Goal: Information Seeking & Learning: Learn about a topic

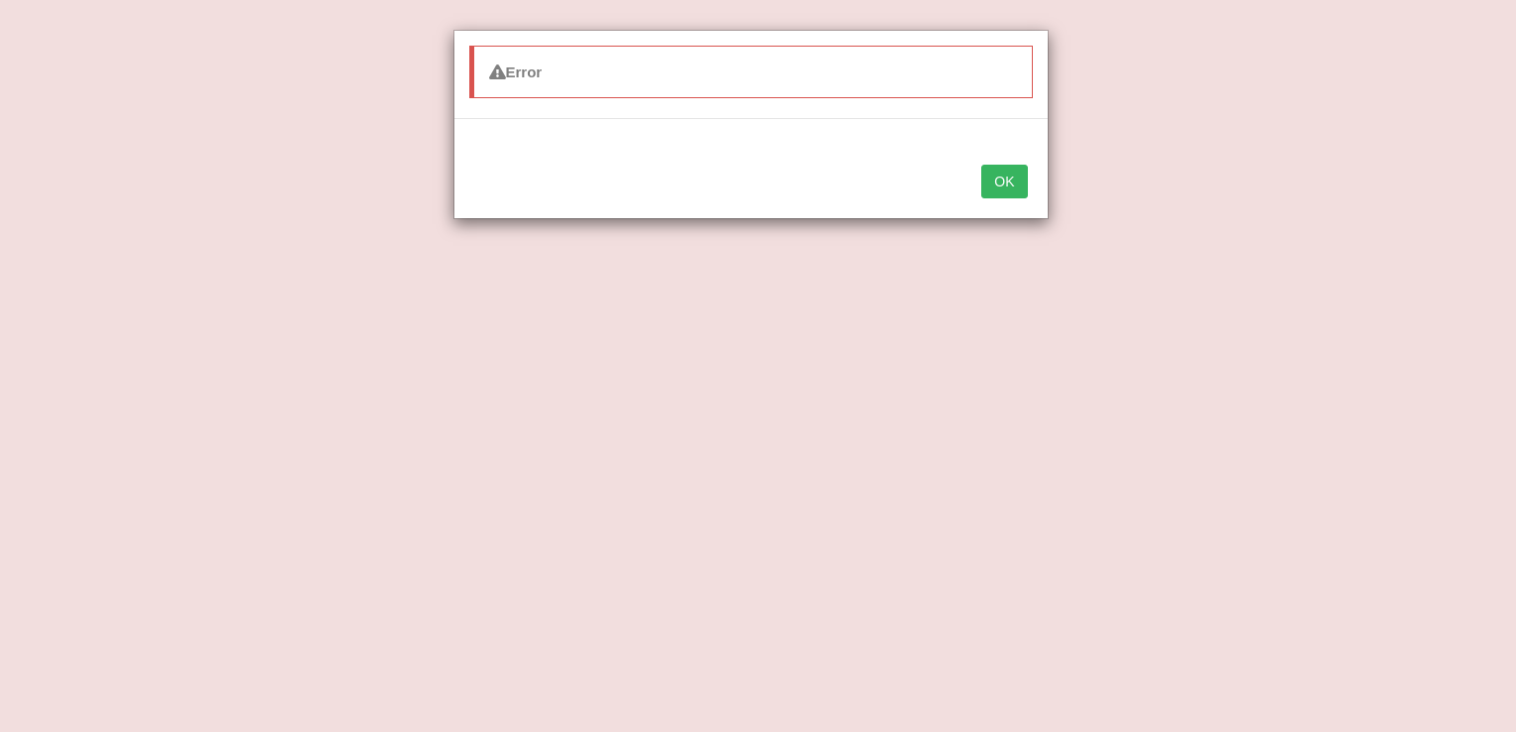
drag, startPoint x: 0, startPoint y: 0, endPoint x: 999, endPoint y: 175, distance: 1014.3
click at [999, 175] on button "OK" at bounding box center [1004, 182] width 46 height 34
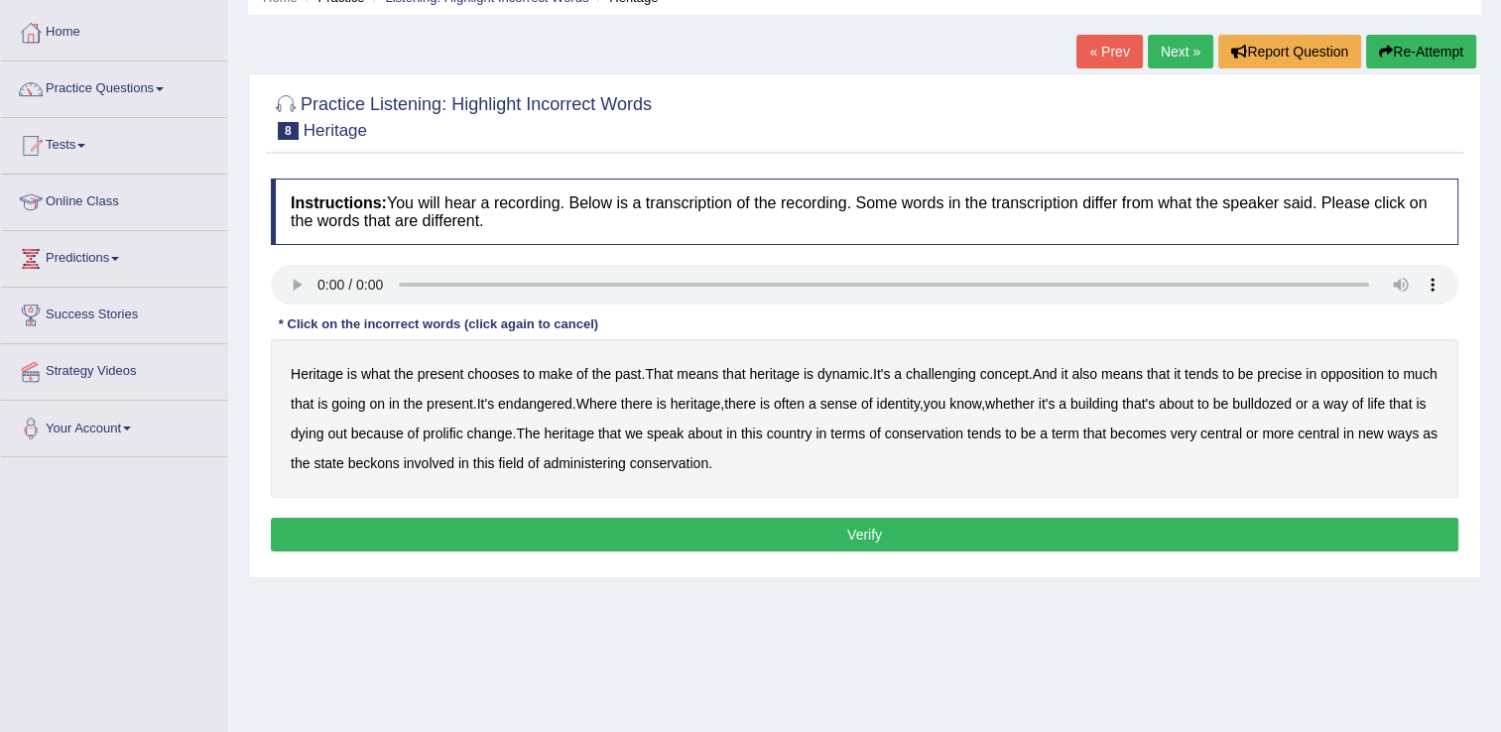
click at [511, 664] on div "Home Practice Listening: Highlight Incorrect Words Heritage « Prev Next » Repor…" at bounding box center [864, 403] width 1273 height 992
click at [951, 375] on b "challenging" at bounding box center [941, 374] width 70 height 16
click at [1302, 371] on b "precise" at bounding box center [1279, 374] width 45 height 16
click at [1396, 42] on button "Re-Attempt" at bounding box center [1421, 52] width 110 height 34
click at [939, 371] on b "challenging" at bounding box center [941, 374] width 70 height 16
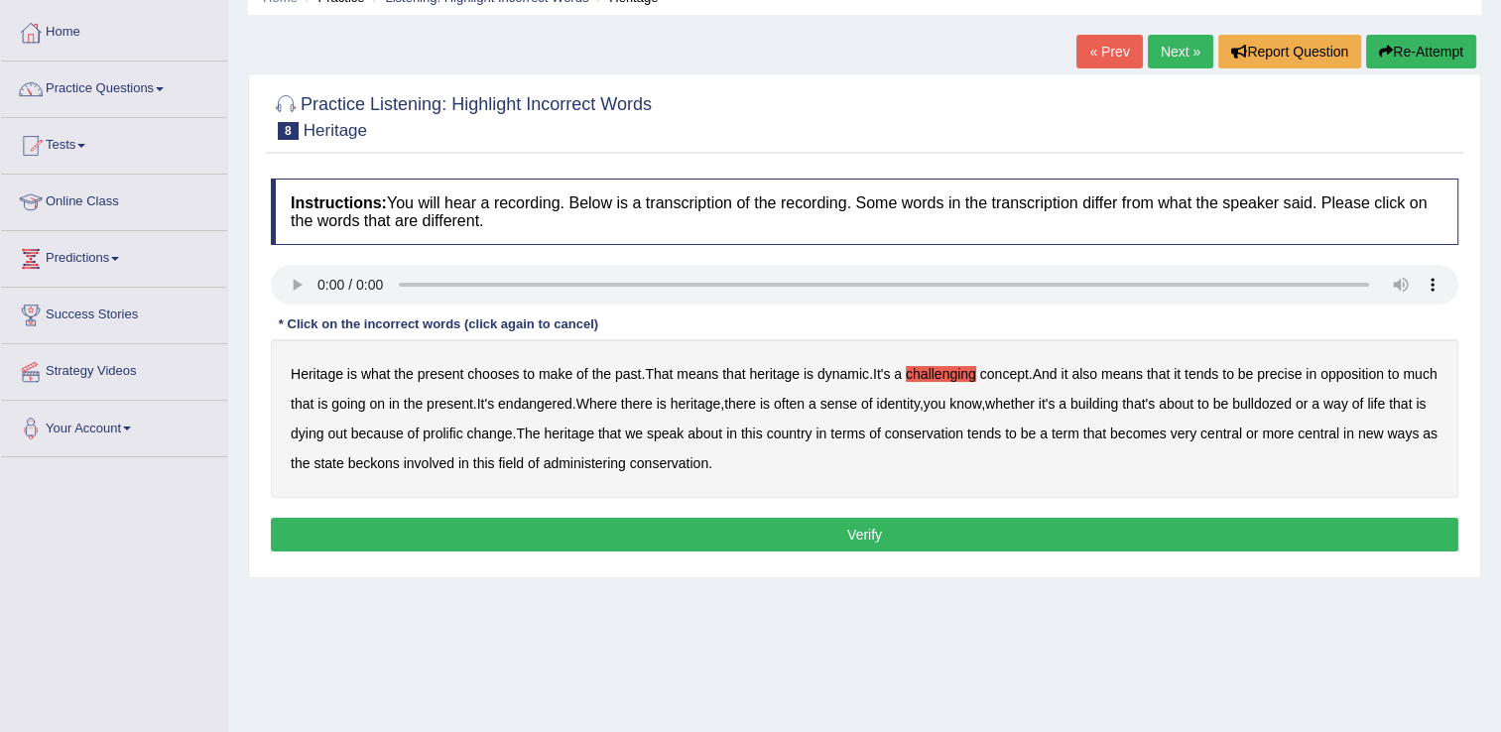
click at [1292, 371] on b "precise" at bounding box center [1279, 374] width 45 height 16
click at [919, 403] on b "identity" at bounding box center [897, 404] width 43 height 16
click at [462, 435] on b "prolific" at bounding box center [443, 434] width 40 height 16
click at [400, 464] on b "beckons" at bounding box center [374, 463] width 52 height 16
click at [796, 527] on button "Verify" at bounding box center [865, 535] width 1188 height 34
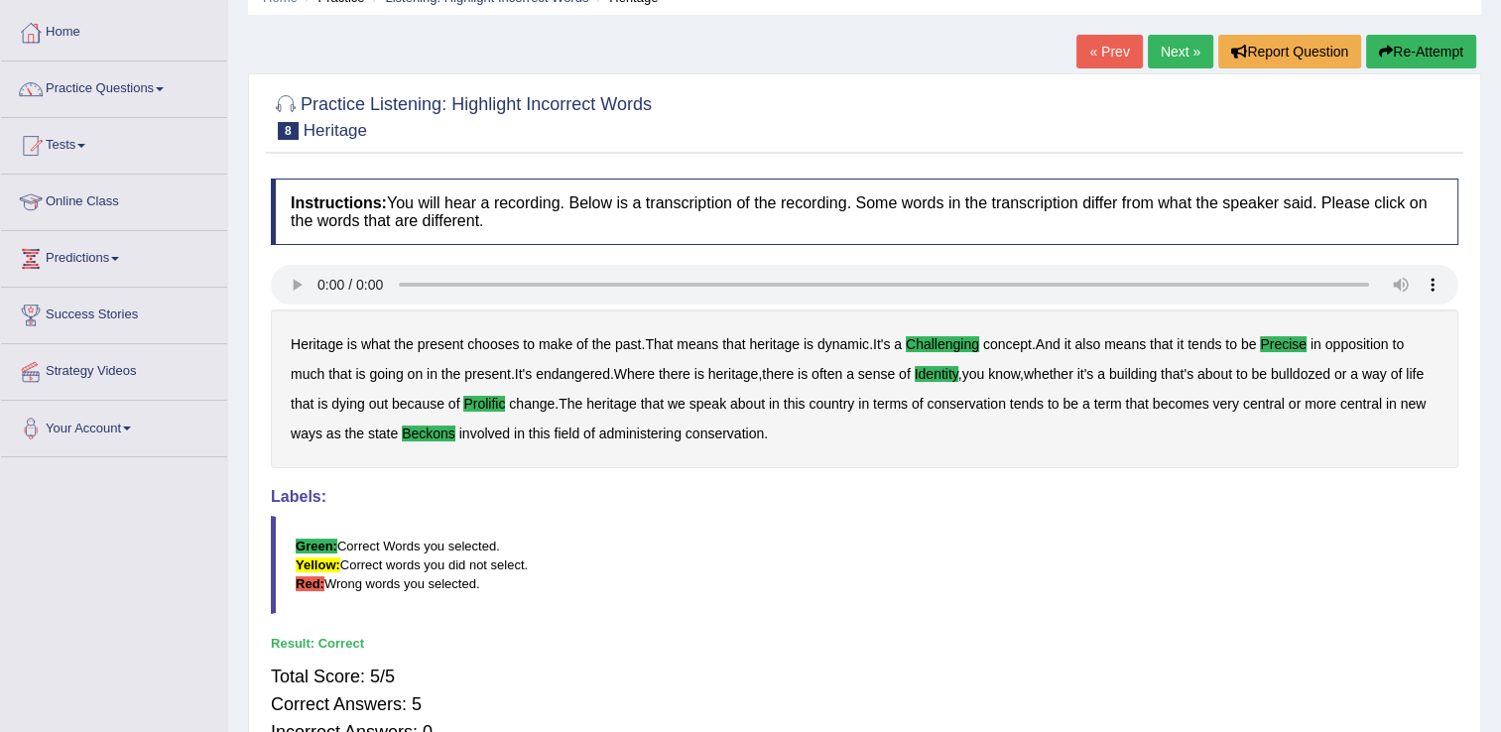
click at [1179, 59] on link "Next »" at bounding box center [1180, 52] width 65 height 34
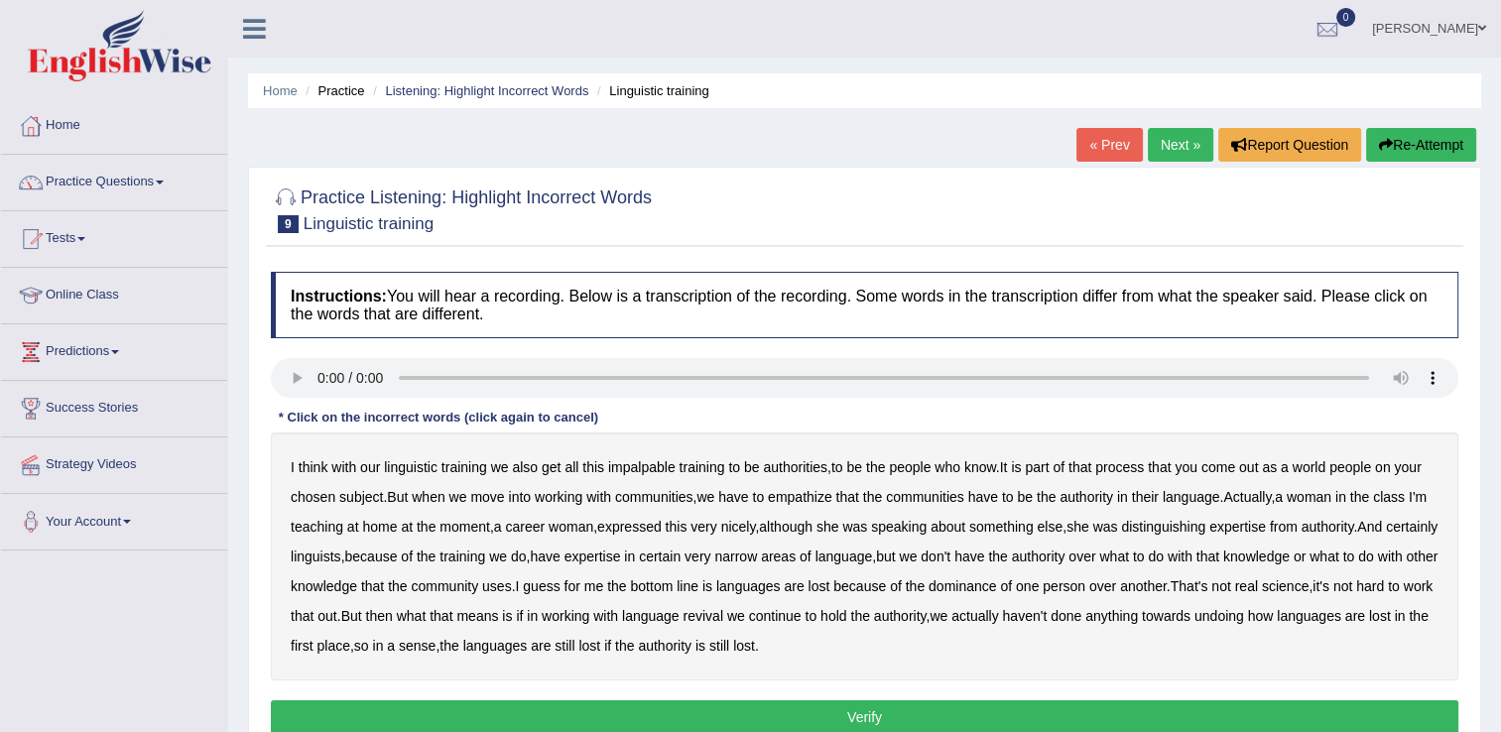
click at [639, 463] on b "impalpable" at bounding box center [641, 467] width 67 height 16
click at [1357, 463] on b "people" at bounding box center [1351, 467] width 42 height 16
click at [806, 489] on b "empathize" at bounding box center [800, 497] width 64 height 16
click at [397, 526] on b "home" at bounding box center [379, 527] width 35 height 16
click at [512, 585] on b "uses" at bounding box center [497, 586] width 30 height 16
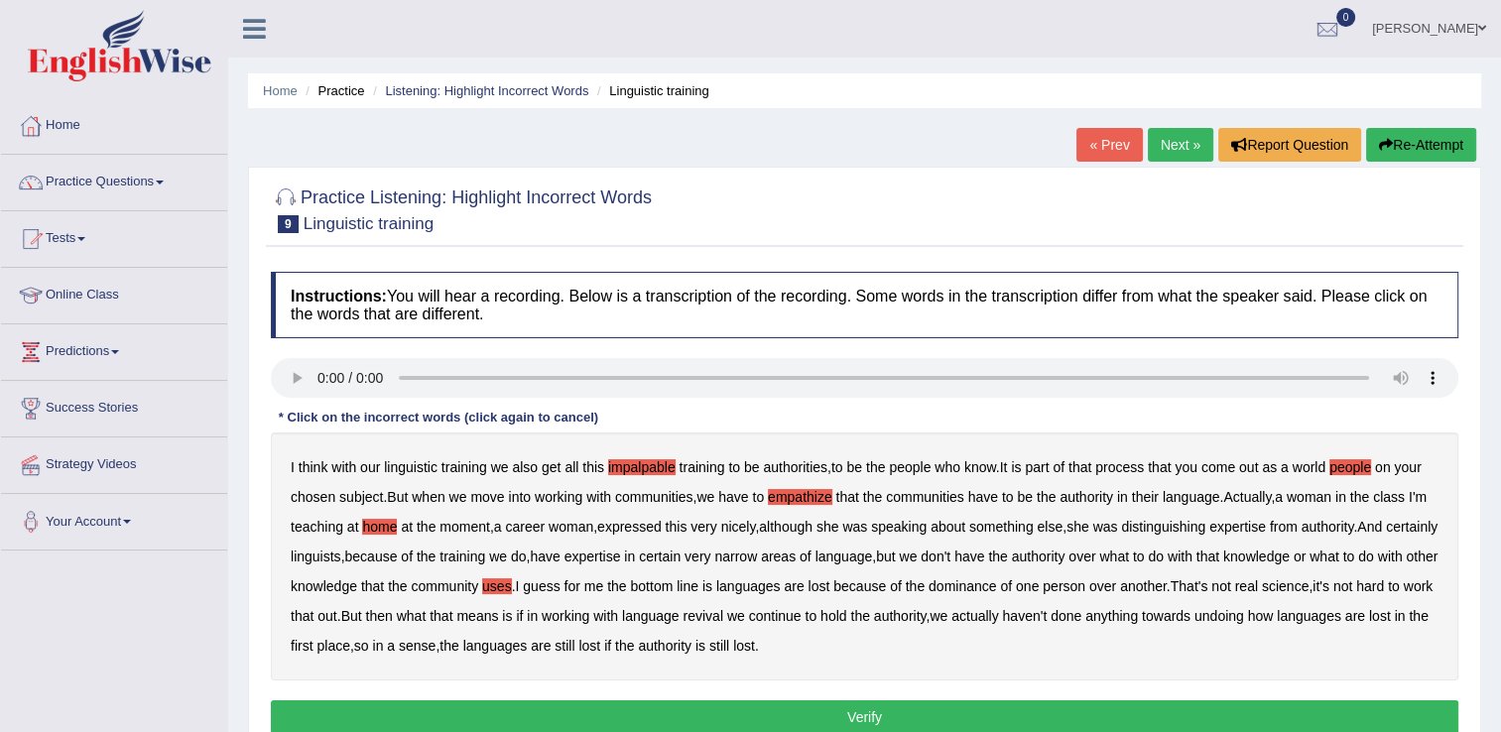
click at [1258, 581] on b "real" at bounding box center [1246, 586] width 23 height 16
click at [625, 708] on button "Verify" at bounding box center [865, 718] width 1188 height 34
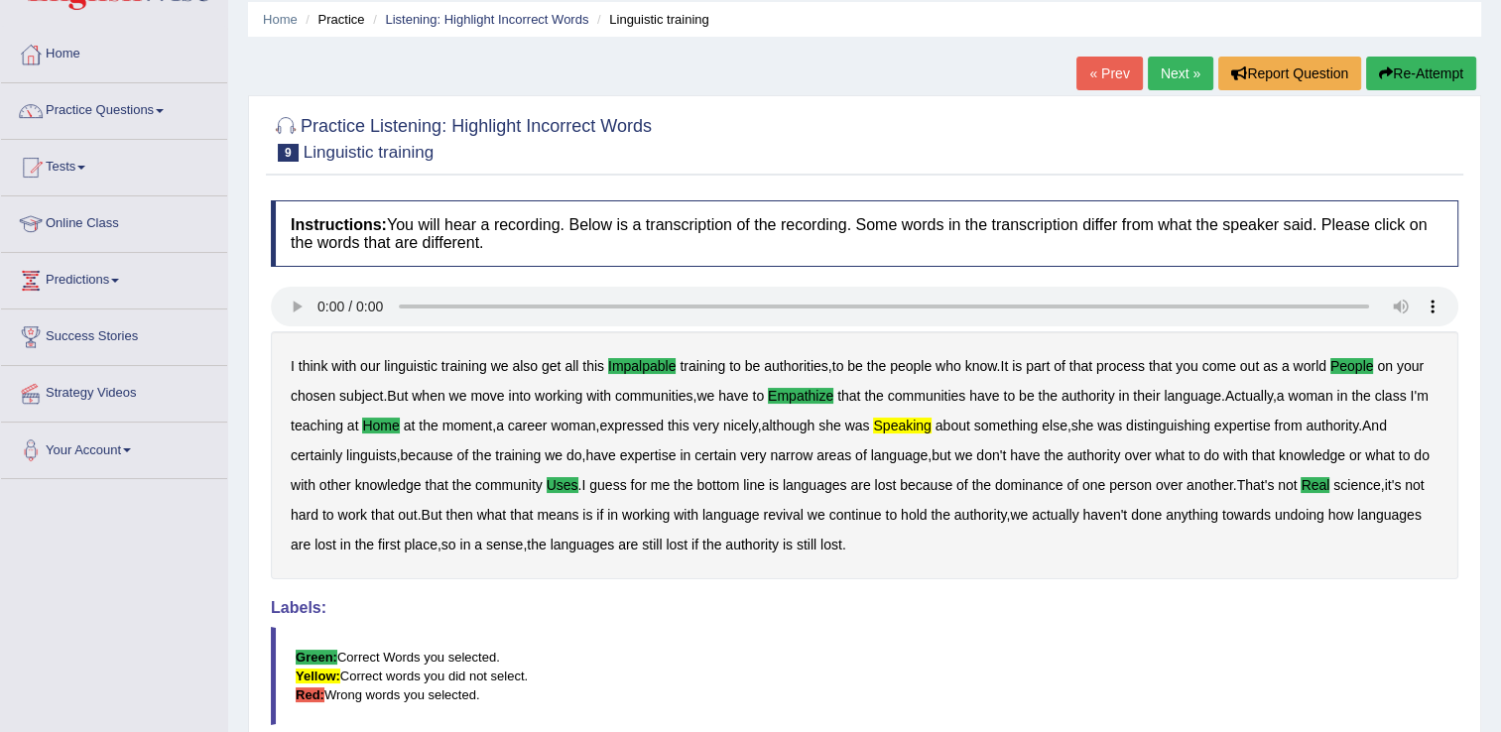
scroll to position [39, 0]
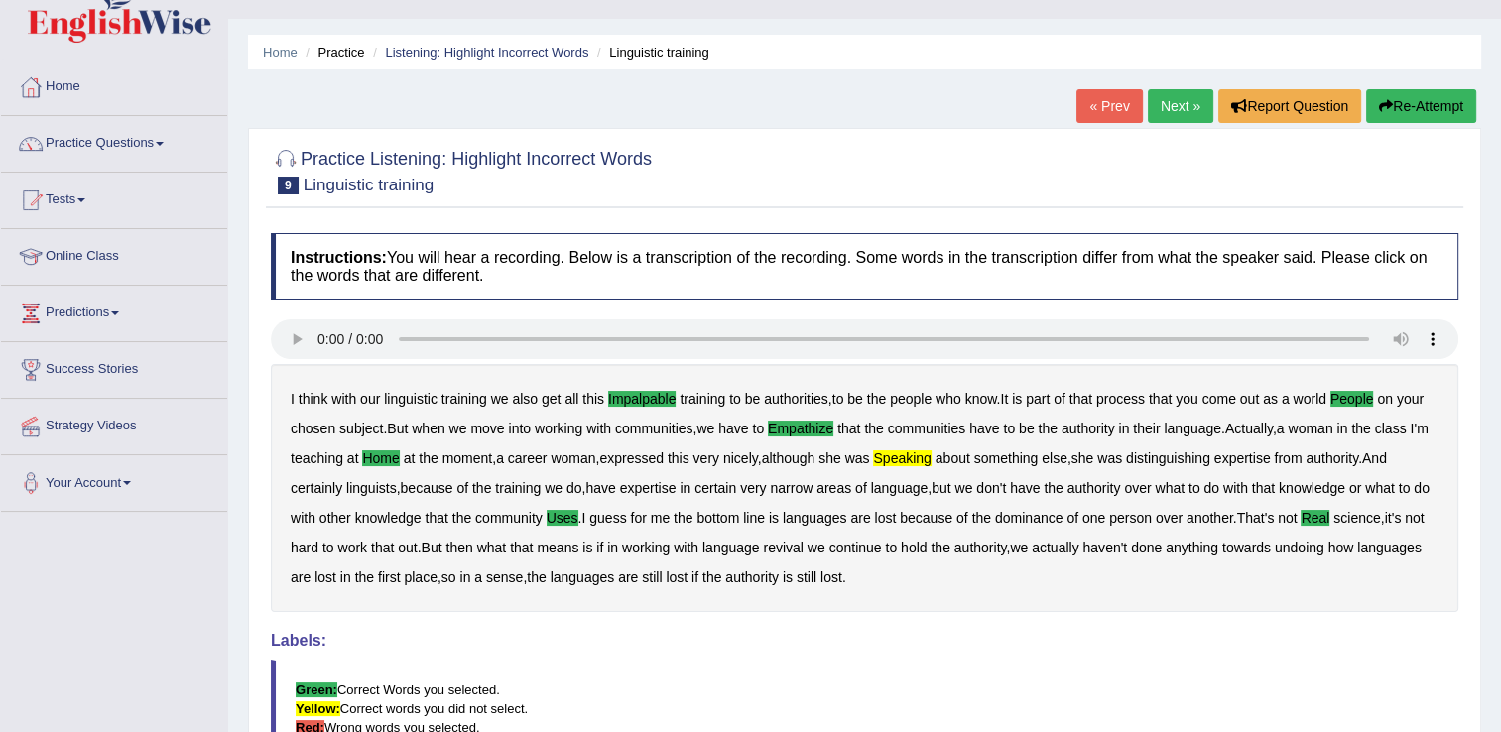
click at [1175, 105] on link "Next »" at bounding box center [1180, 106] width 65 height 34
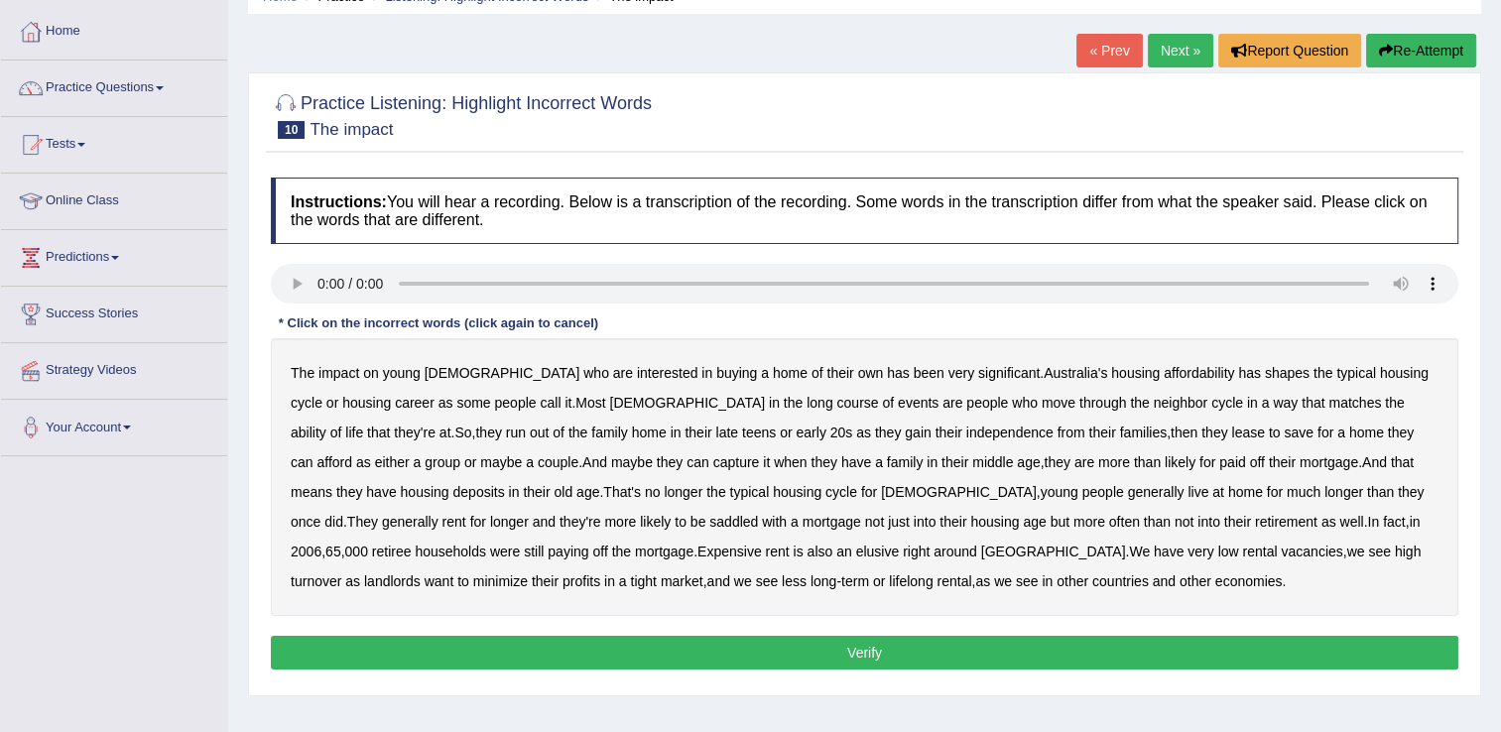
scroll to position [101, 0]
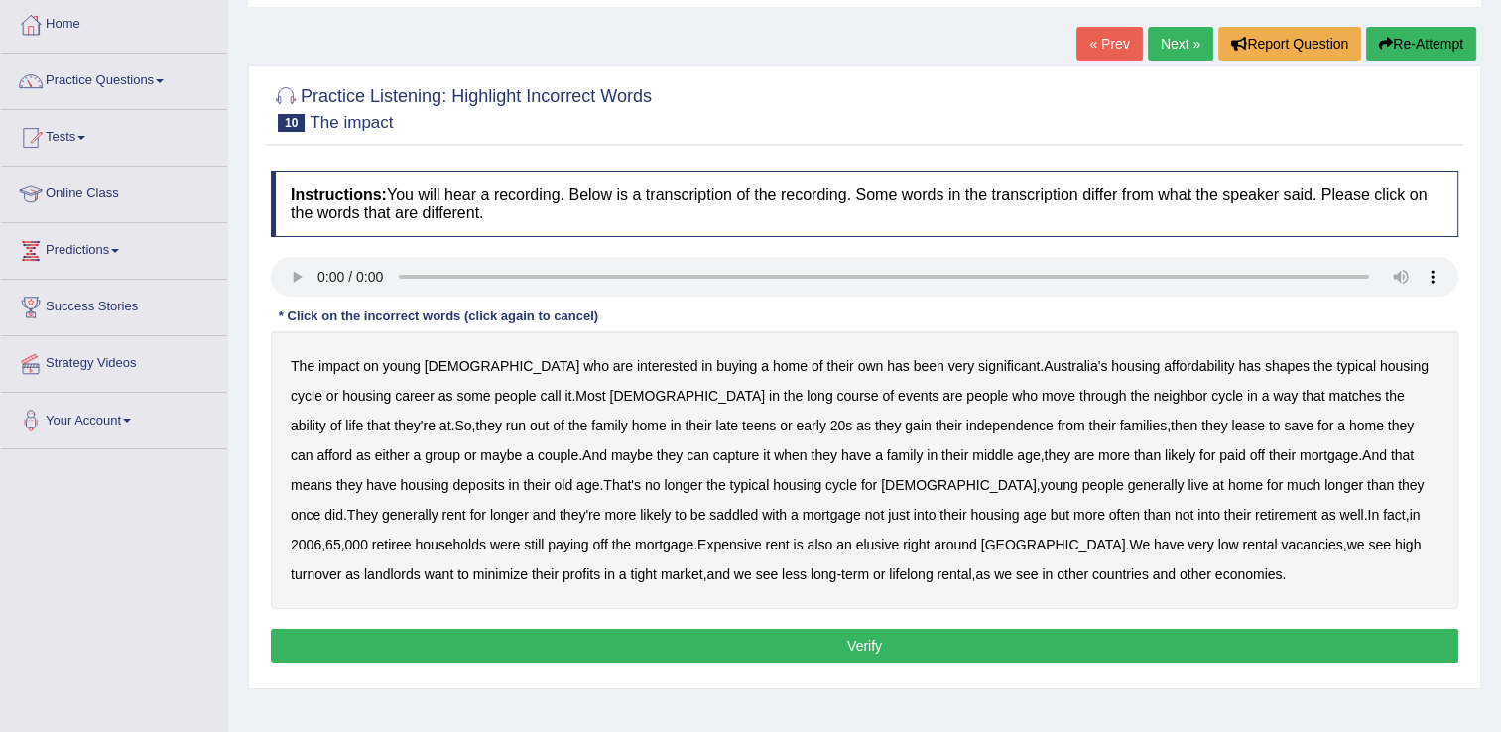
click at [807, 397] on b "long" at bounding box center [820, 396] width 26 height 16
click at [1154, 391] on b "neighbor" at bounding box center [1181, 396] width 55 height 16
click at [506, 423] on b "run" at bounding box center [516, 426] width 20 height 16
click at [1415, 40] on button "Re-Attempt" at bounding box center [1421, 44] width 110 height 34
click at [807, 391] on b "long" at bounding box center [820, 396] width 26 height 16
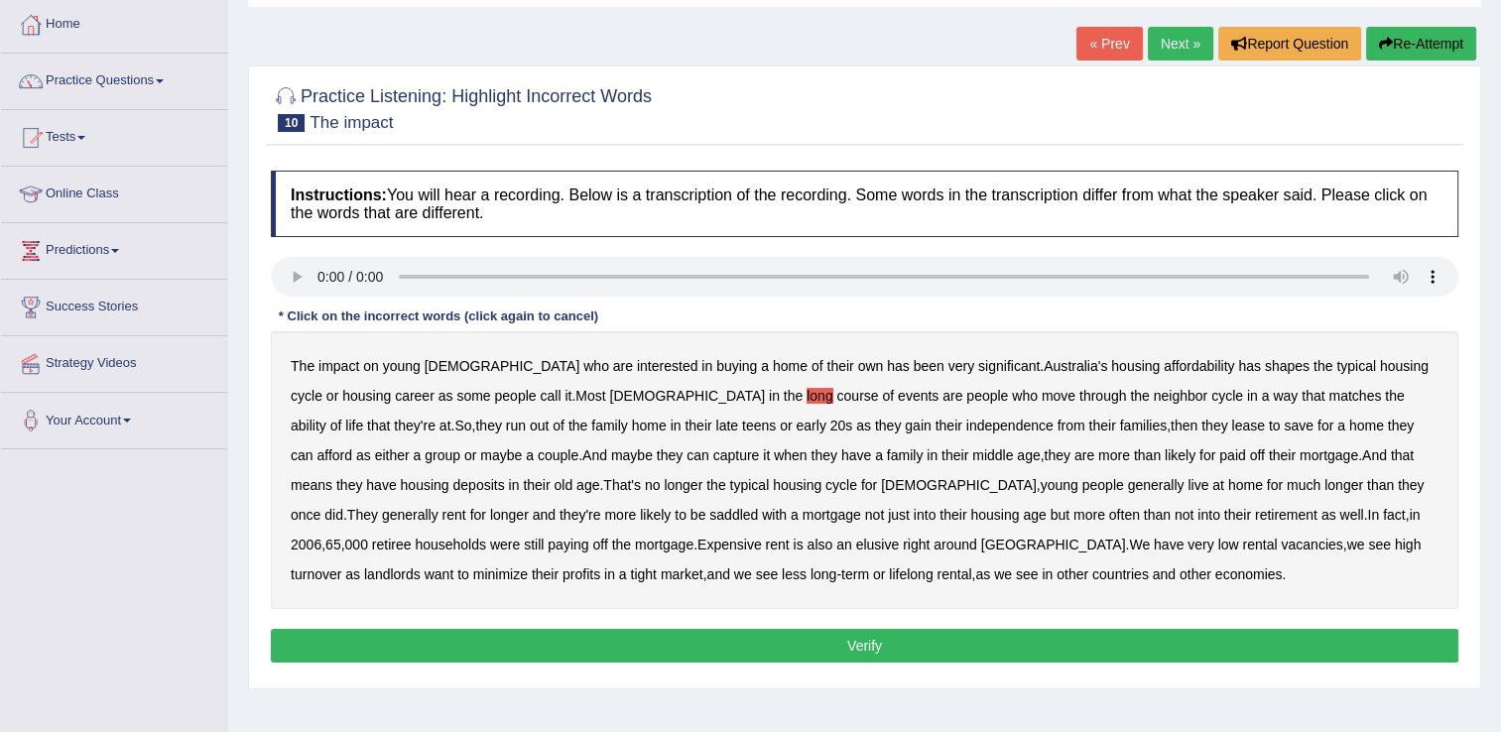
click at [1154, 394] on b "neighbor" at bounding box center [1181, 396] width 55 height 16
click at [326, 418] on b "ability" at bounding box center [309, 426] width 36 height 16
click at [1231, 422] on b "lease" at bounding box center [1247, 426] width 33 height 16
click at [713, 454] on b "capture" at bounding box center [736, 456] width 47 height 16
click at [452, 488] on b "deposits" at bounding box center [478, 485] width 52 height 16
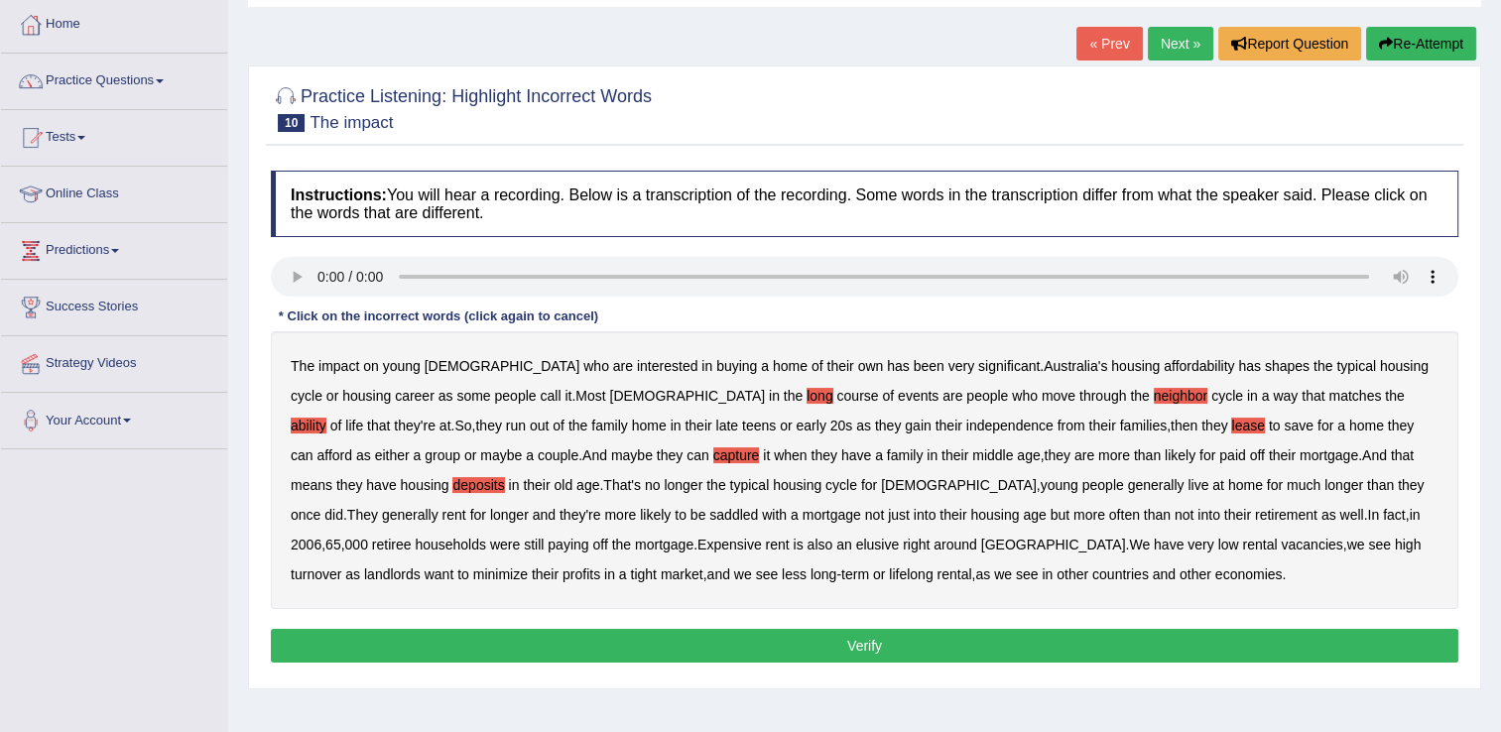
click at [970, 512] on b "housing" at bounding box center [994, 515] width 49 height 16
click at [698, 540] on b "Expensive" at bounding box center [730, 545] width 64 height 16
click at [528, 567] on b "minimize" at bounding box center [500, 575] width 55 height 16
click at [881, 656] on button "Verify" at bounding box center [865, 646] width 1188 height 34
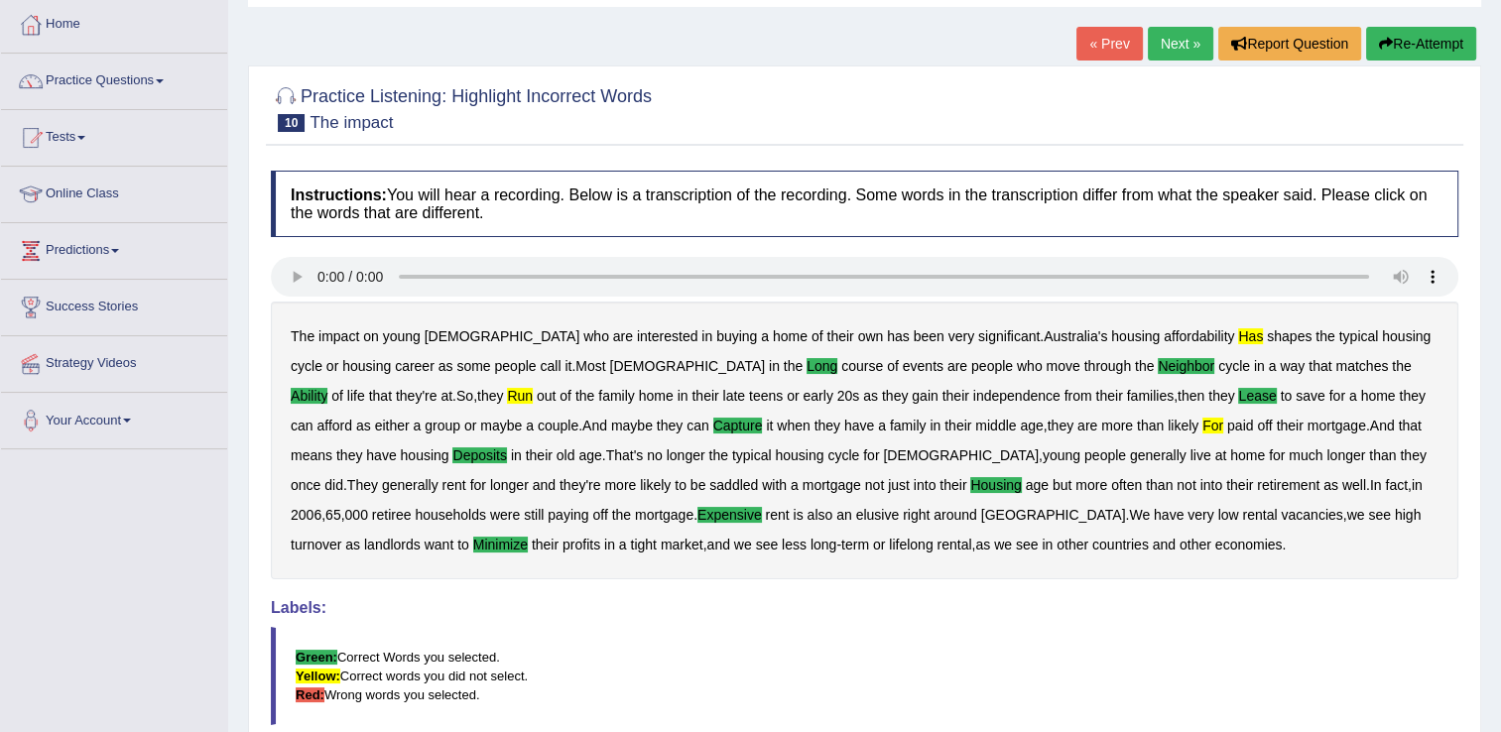
click at [1439, 42] on button "Re-Attempt" at bounding box center [1421, 44] width 110 height 34
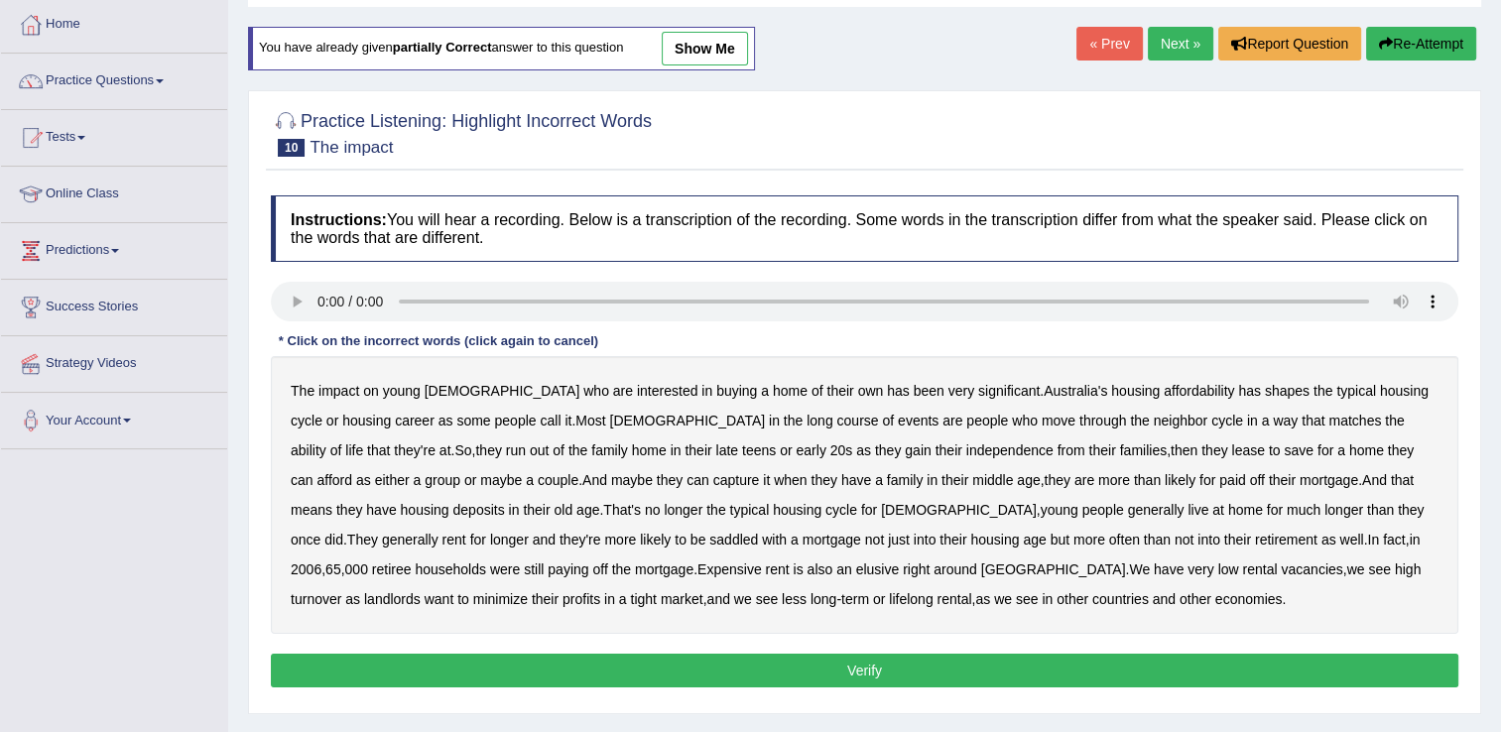
click at [1238, 393] on b "has" at bounding box center [1249, 391] width 23 height 16
click at [807, 419] on b "long" at bounding box center [820, 421] width 26 height 16
click at [1154, 417] on b "neighbor" at bounding box center [1181, 421] width 55 height 16
click at [326, 443] on b "ability" at bounding box center [309, 451] width 36 height 16
click at [506, 447] on b "run" at bounding box center [516, 451] width 20 height 16
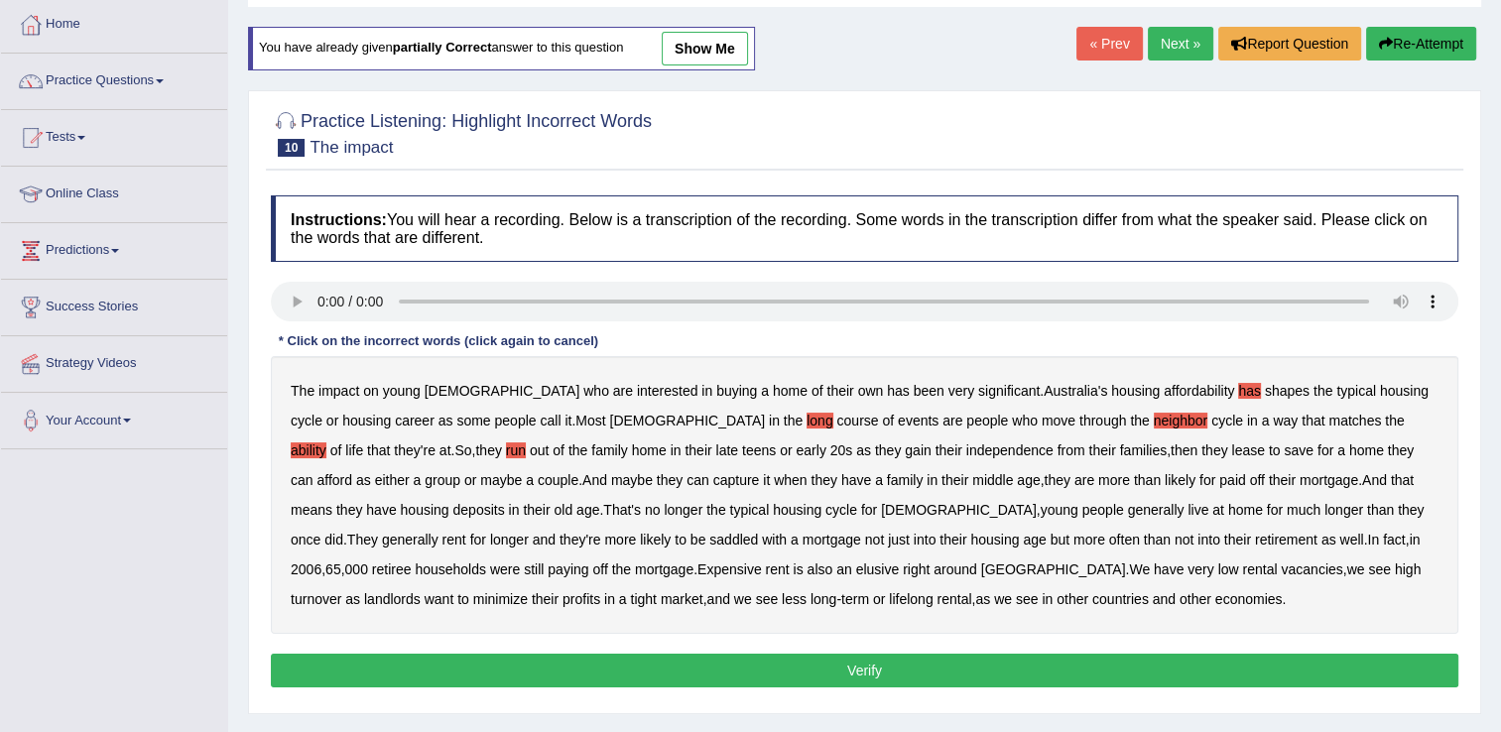
click at [1425, 51] on button "Re-Attempt" at bounding box center [1421, 44] width 110 height 34
click at [1152, 43] on link "Next »" at bounding box center [1180, 44] width 65 height 34
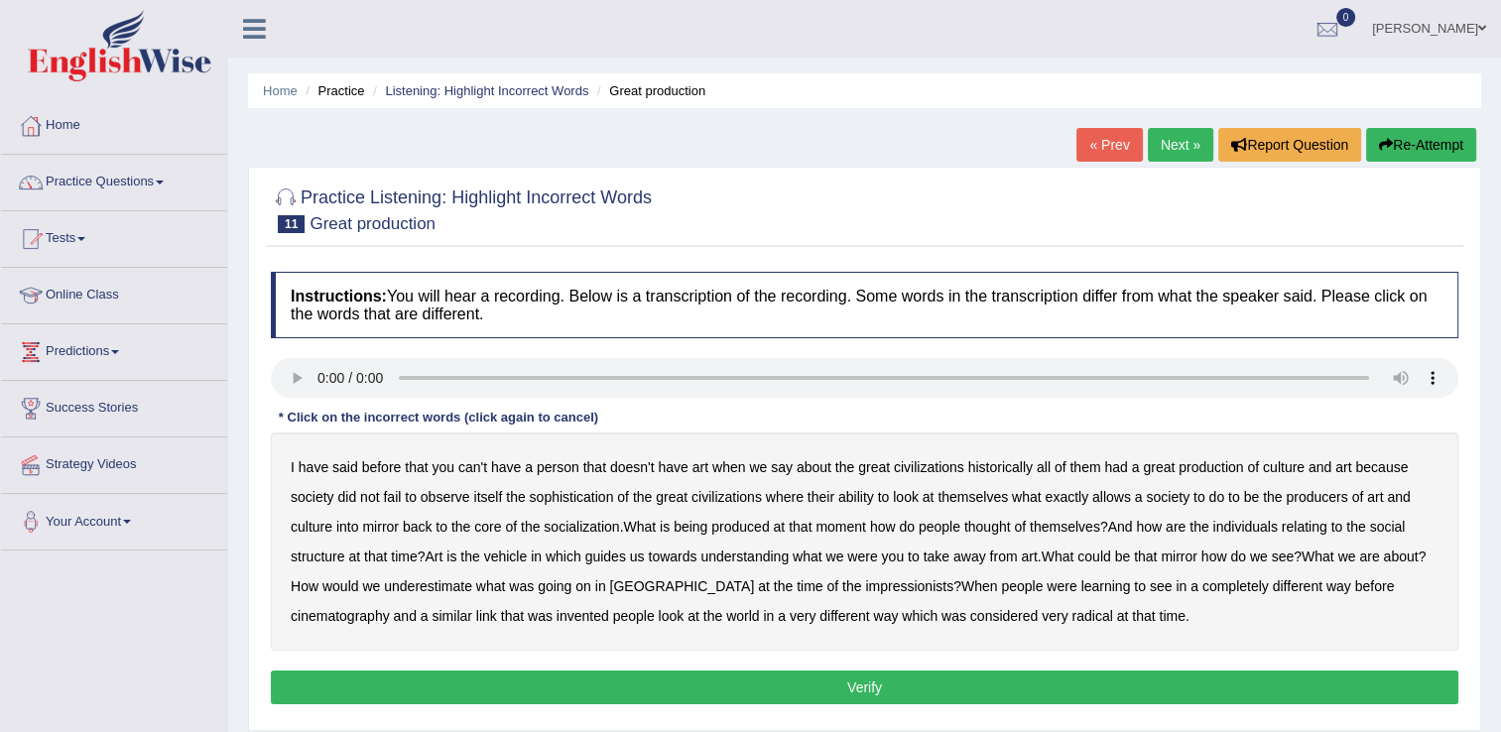
click at [550, 466] on b "person" at bounding box center [558, 467] width 43 height 16
click at [771, 466] on b "say" at bounding box center [782, 467] width 22 height 16
click at [594, 519] on b "socialization" at bounding box center [581, 527] width 75 height 16
click at [1005, 527] on b "thought" at bounding box center [987, 527] width 47 height 16
click at [557, 611] on b "invented" at bounding box center [583, 616] width 53 height 16
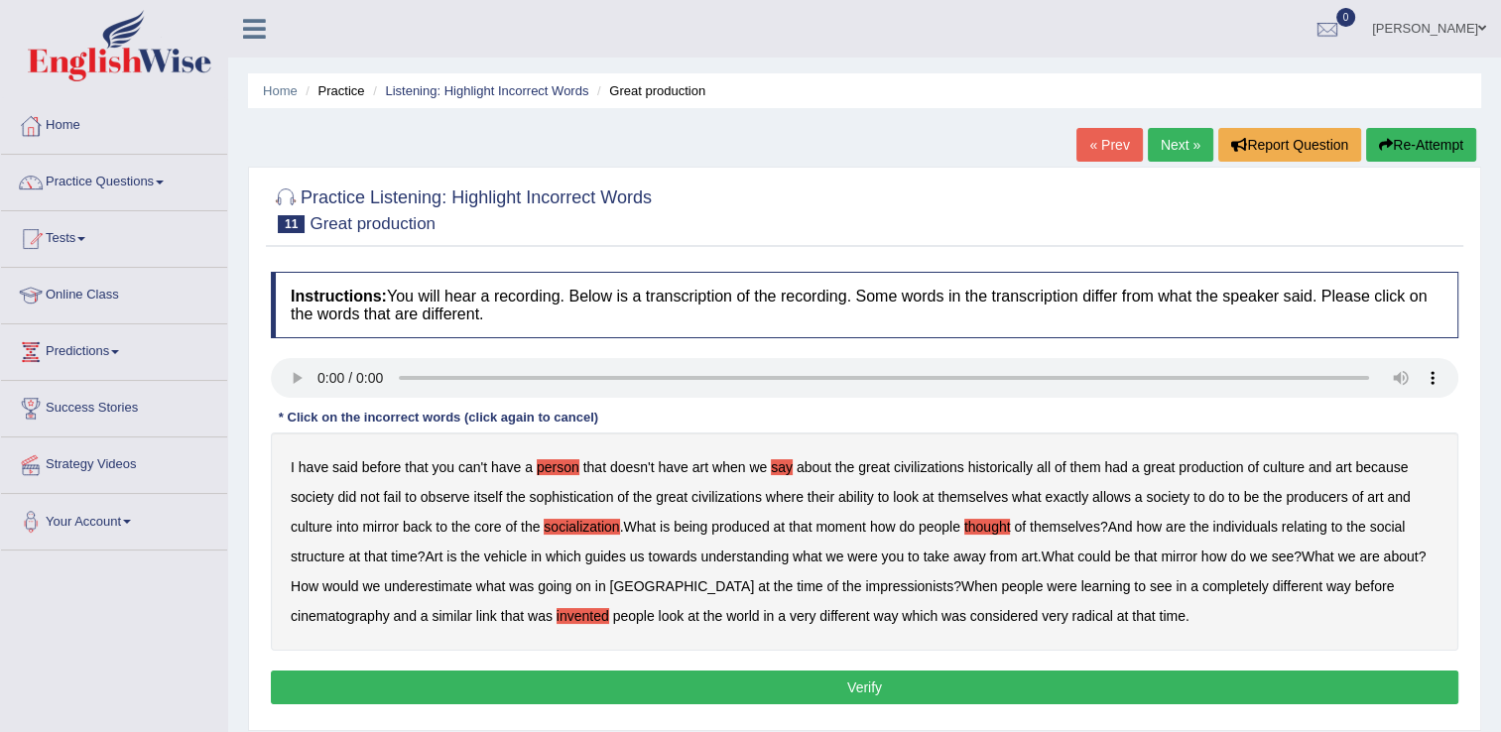
click at [661, 676] on button "Verify" at bounding box center [865, 688] width 1188 height 34
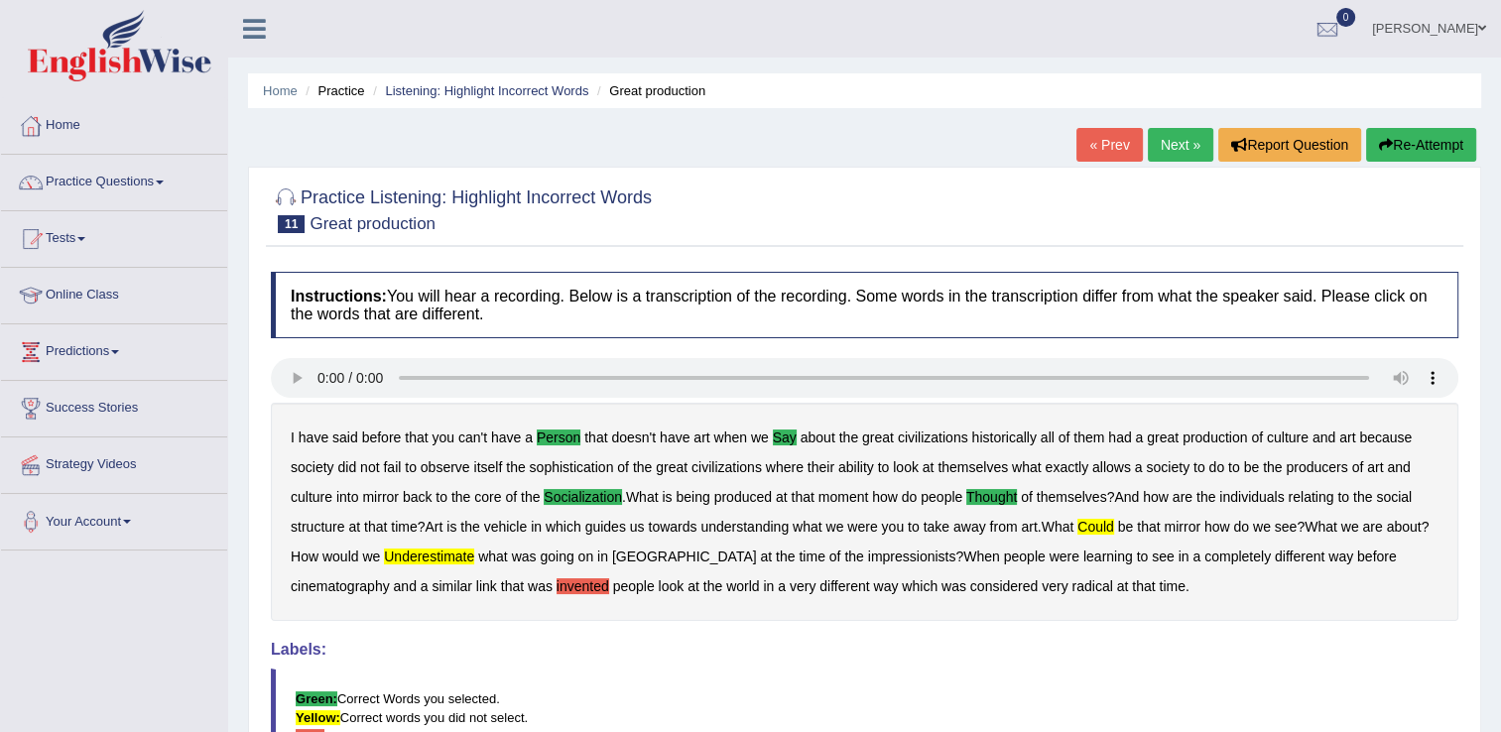
click at [1174, 153] on link "Next »" at bounding box center [1180, 145] width 65 height 34
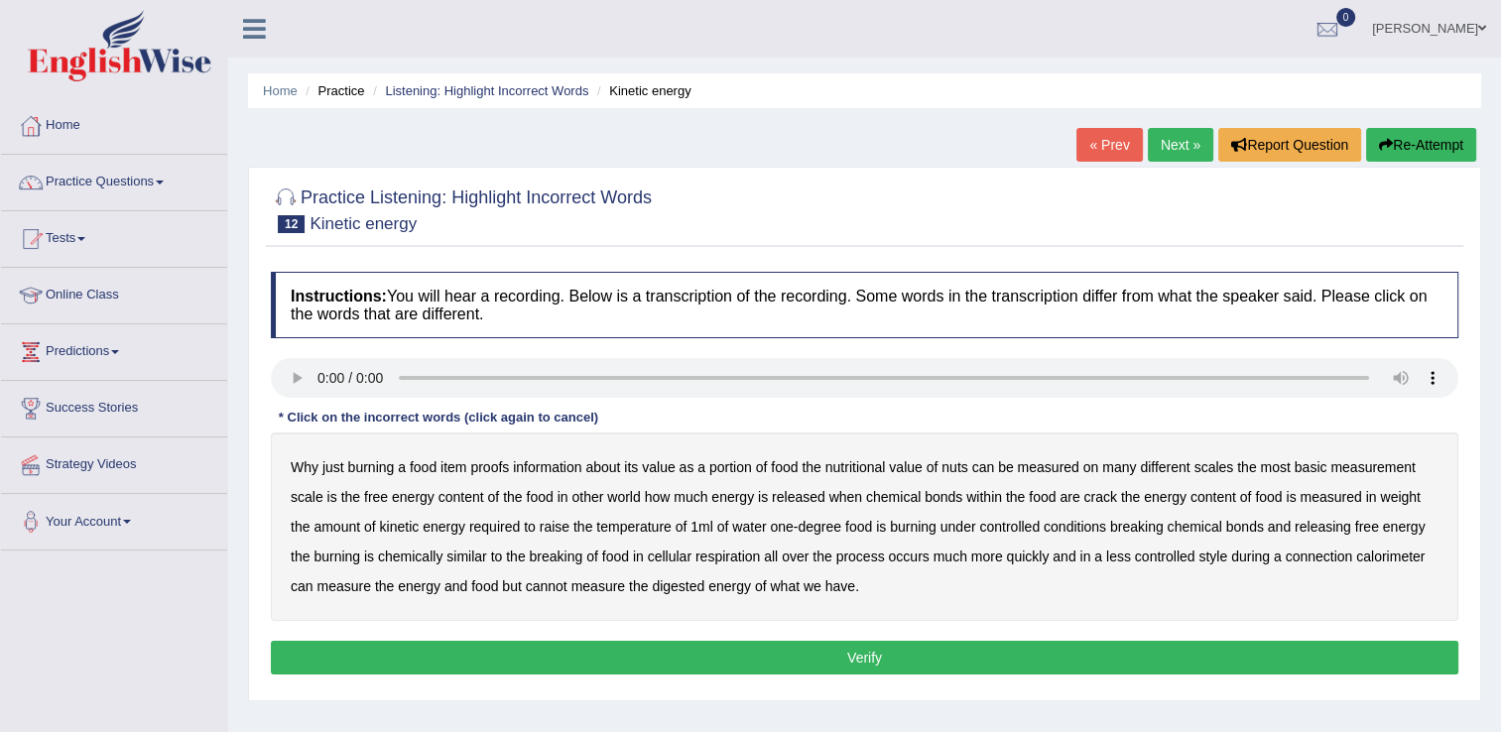
click at [1429, 141] on button "Re-Attempt" at bounding box center [1421, 145] width 110 height 34
click at [501, 466] on b "proofs" at bounding box center [489, 467] width 39 height 16
click at [965, 465] on b "nuts" at bounding box center [955, 467] width 26 height 16
click at [1091, 494] on b "crack" at bounding box center [1100, 497] width 33 height 16
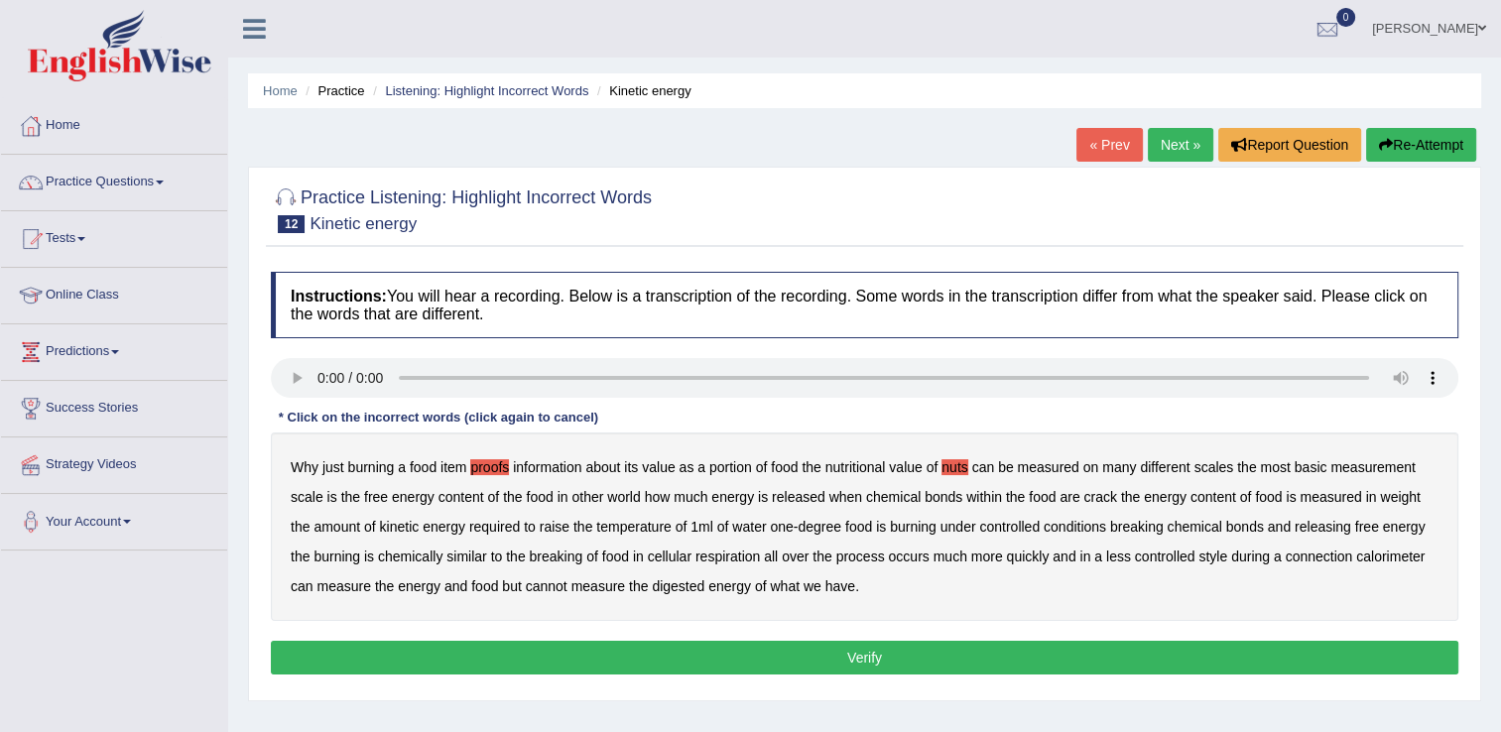
click at [1091, 494] on b "crack" at bounding box center [1100, 497] width 33 height 16
click at [1415, 499] on b "weight" at bounding box center [1400, 497] width 40 height 16
click at [563, 555] on b "breaking" at bounding box center [557, 557] width 54 height 16
click at [1209, 562] on b "style" at bounding box center [1213, 557] width 29 height 16
click at [838, 658] on button "Verify" at bounding box center [865, 658] width 1188 height 34
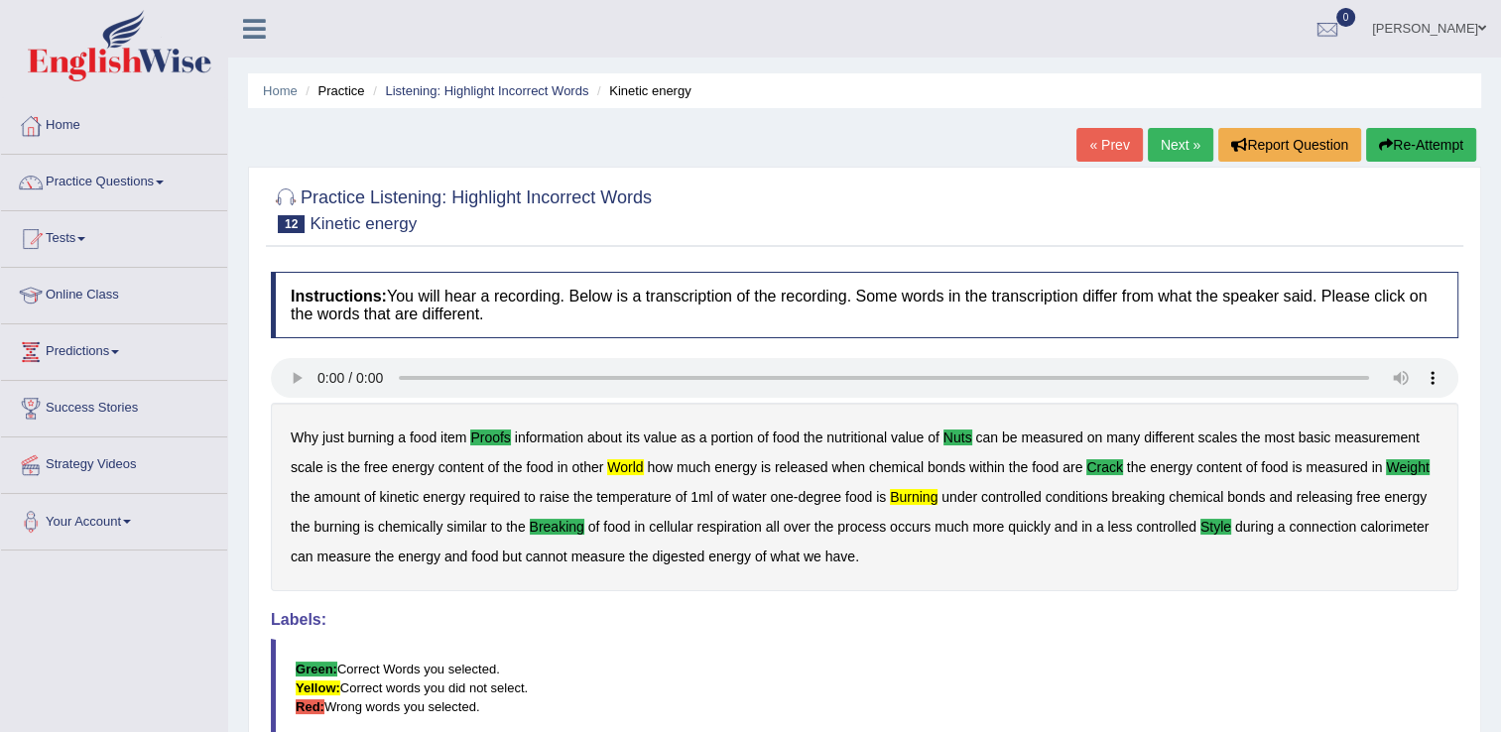
click at [1185, 146] on link "Next »" at bounding box center [1180, 145] width 65 height 34
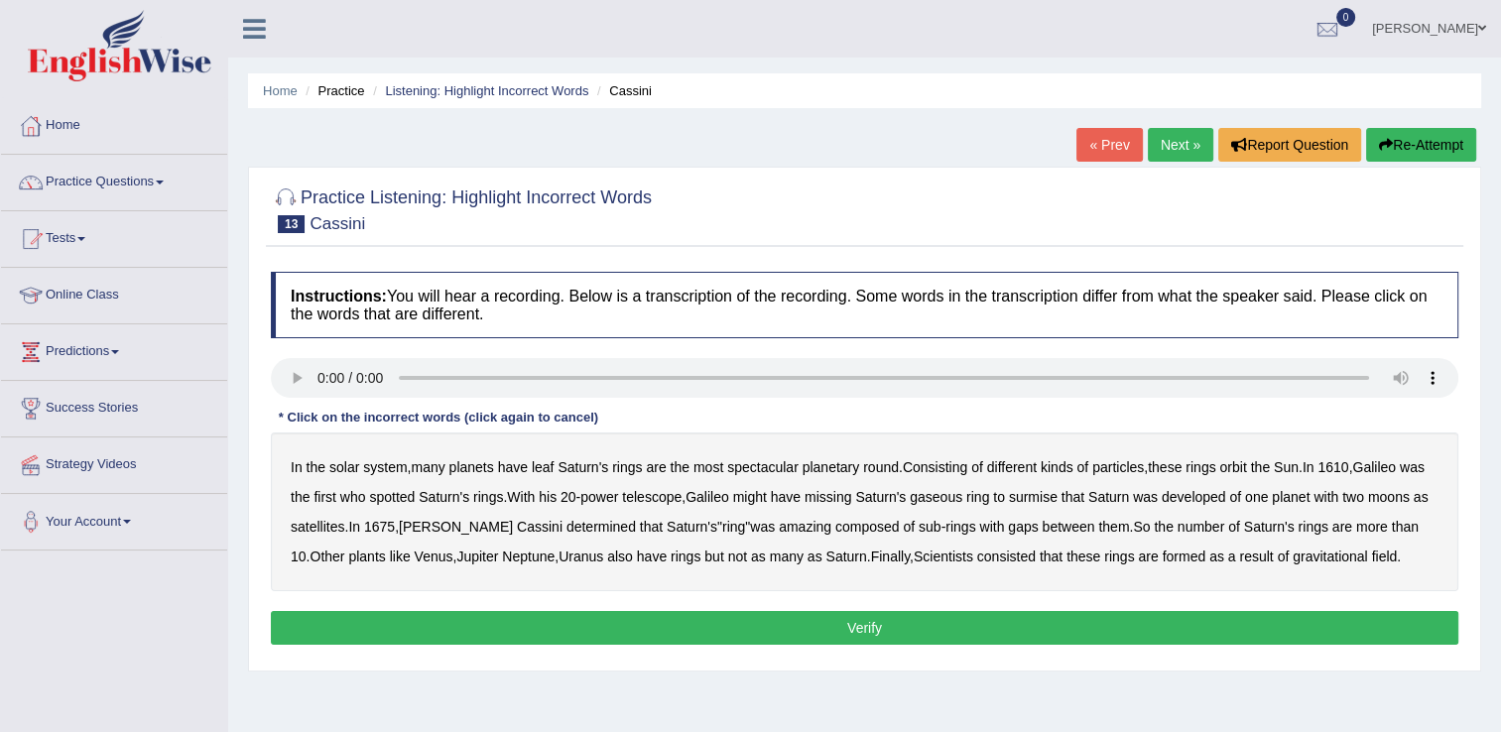
click at [544, 467] on b "leaf" at bounding box center [543, 467] width 23 height 16
click at [1425, 155] on button "Re-Attempt" at bounding box center [1421, 145] width 110 height 34
click at [543, 462] on b "leaf" at bounding box center [543, 467] width 23 height 16
click at [1441, 138] on button "Re-Attempt" at bounding box center [1421, 145] width 110 height 34
click at [543, 466] on b "leaf" at bounding box center [543, 467] width 23 height 16
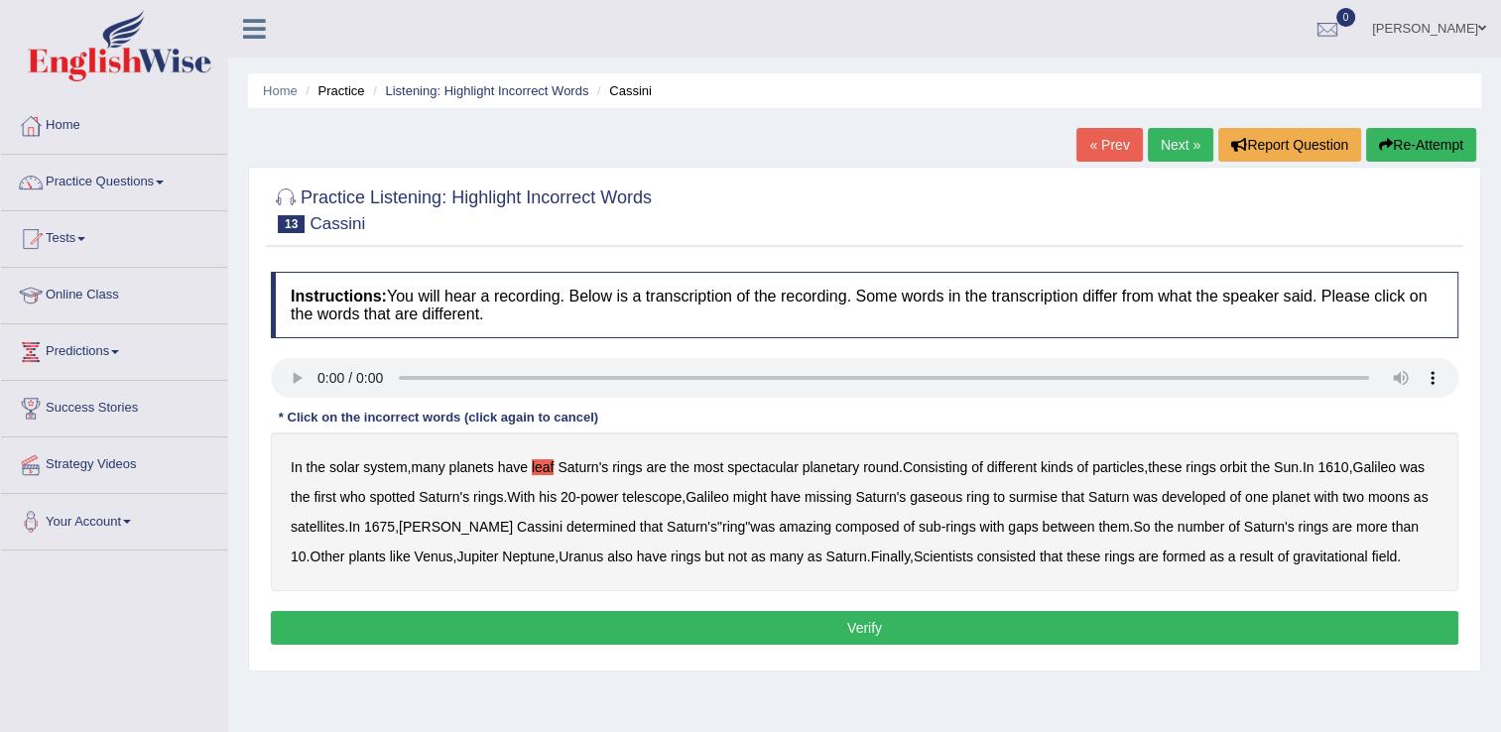
click at [851, 496] on b "missing" at bounding box center [828, 497] width 47 height 16
click at [825, 526] on b "amazing" at bounding box center [805, 527] width 53 height 16
click at [1117, 629] on button "Verify" at bounding box center [865, 628] width 1188 height 34
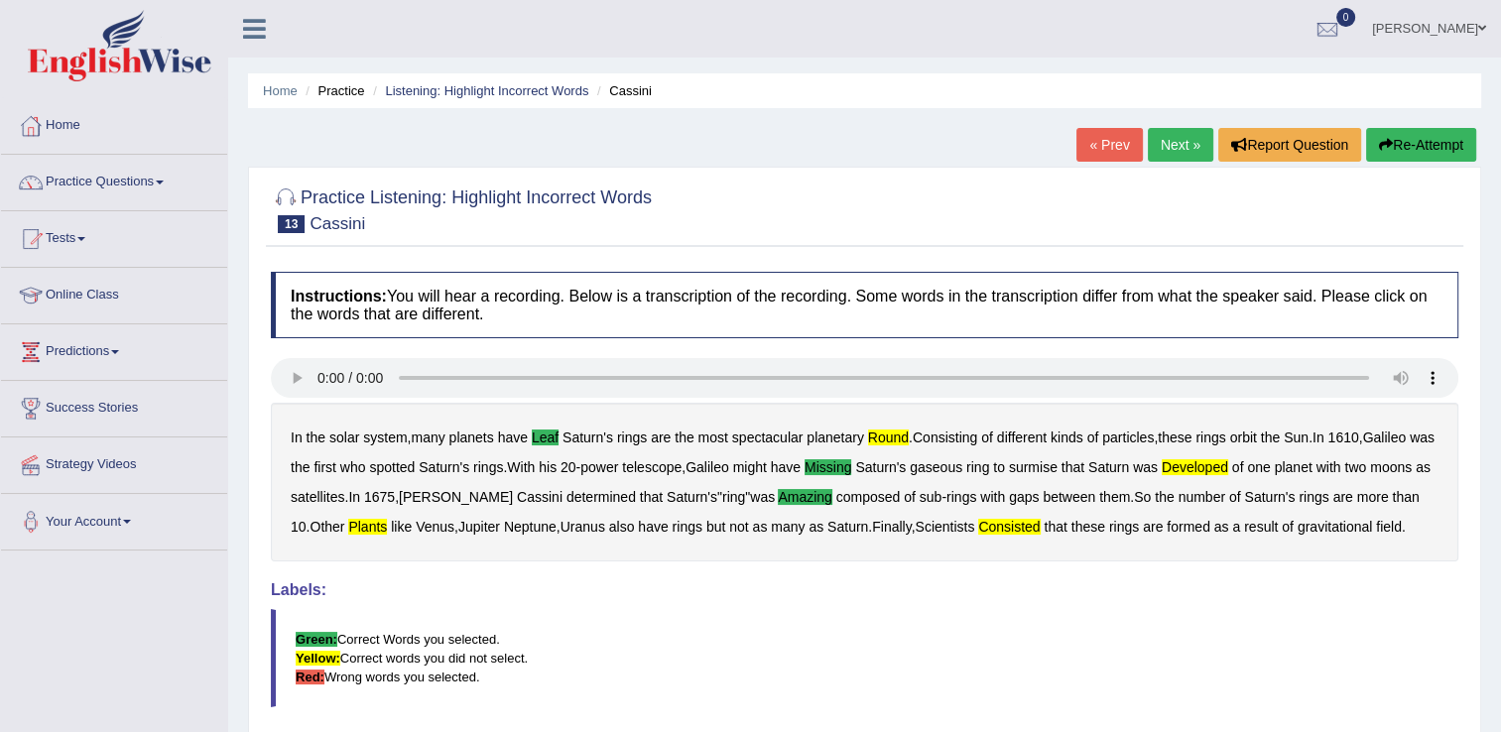
click at [1402, 154] on button "Re-Attempt" at bounding box center [1421, 145] width 110 height 34
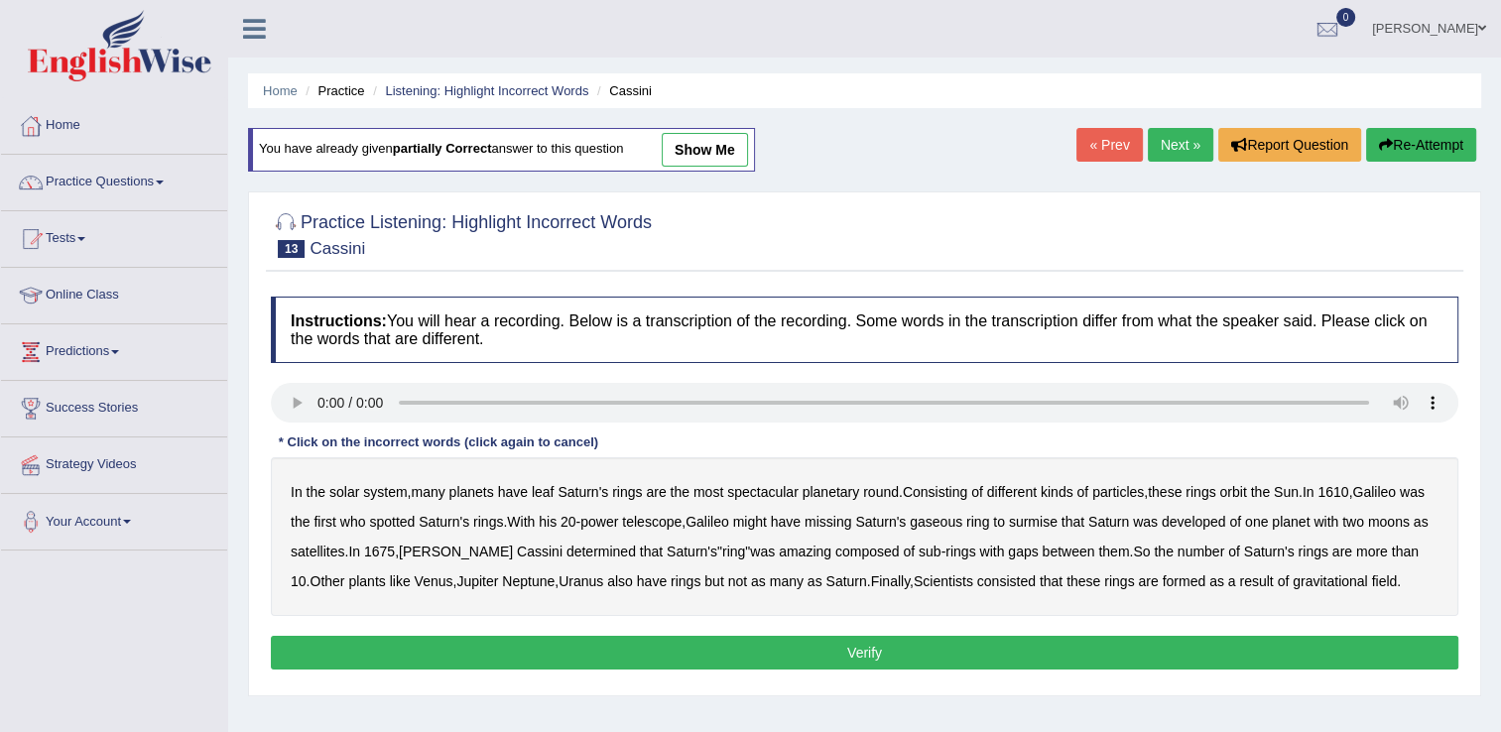
click at [536, 491] on b "leaf" at bounding box center [543, 492] width 23 height 16
click at [883, 491] on b "round" at bounding box center [881, 492] width 36 height 16
click at [1414, 156] on button "Re-Attempt" at bounding box center [1421, 145] width 110 height 34
click at [540, 488] on b "leaf" at bounding box center [543, 492] width 23 height 16
click at [880, 488] on b "round" at bounding box center [881, 492] width 36 height 16
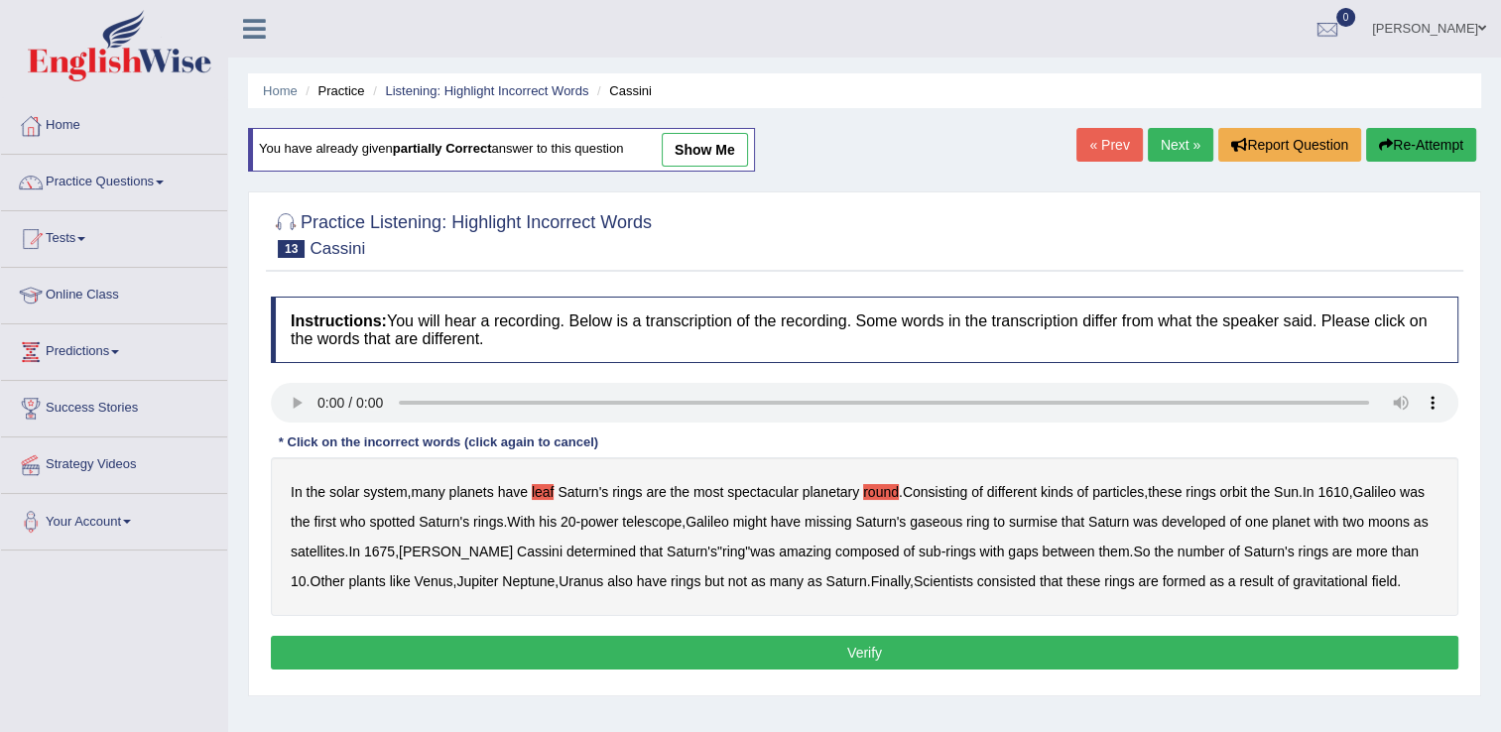
click at [851, 523] on b "missing" at bounding box center [828, 522] width 47 height 16
click at [815, 557] on b "amazing" at bounding box center [805, 552] width 53 height 16
click at [1019, 574] on b "consisted" at bounding box center [1006, 582] width 59 height 16
click at [841, 660] on button "Verify" at bounding box center [865, 653] width 1188 height 34
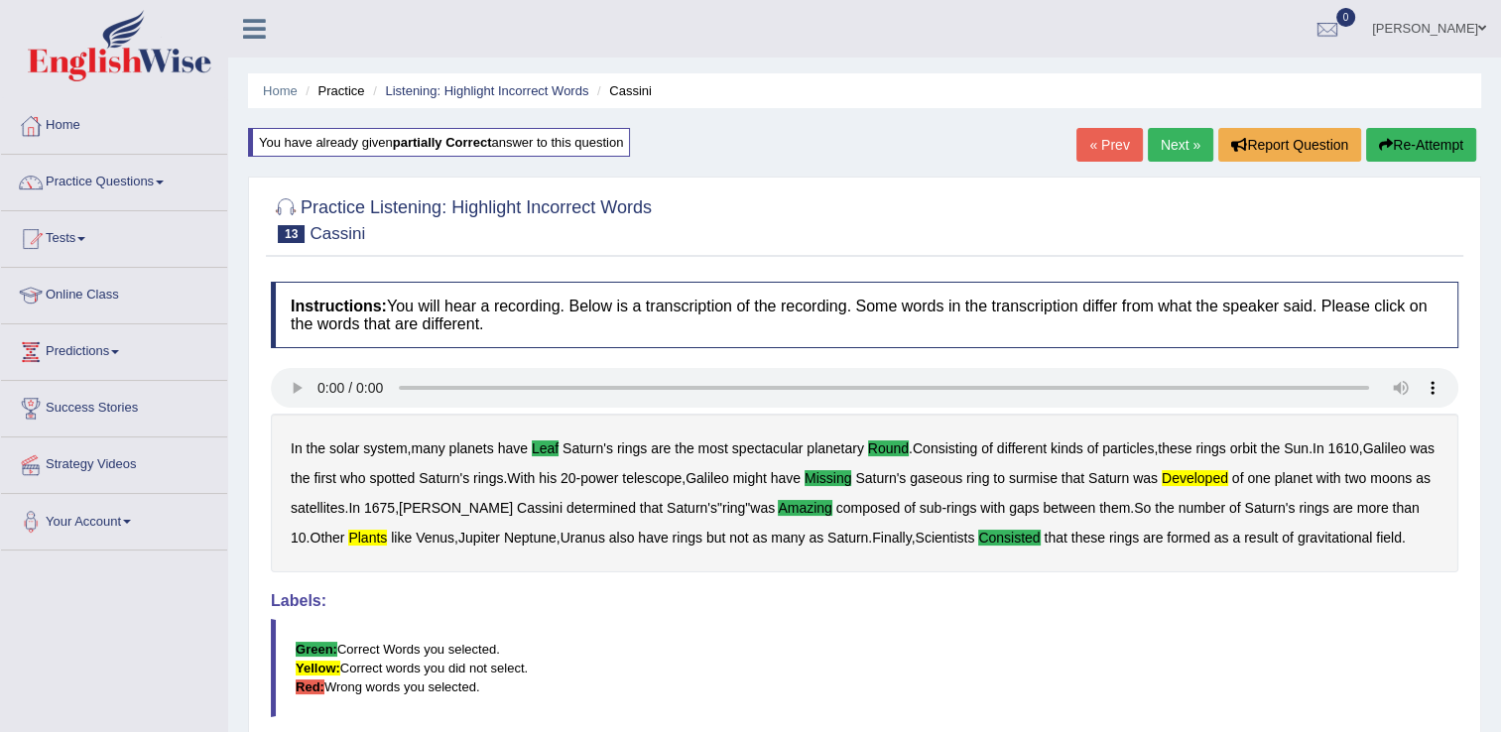
click at [1405, 137] on button "Re-Attempt" at bounding box center [1421, 145] width 110 height 34
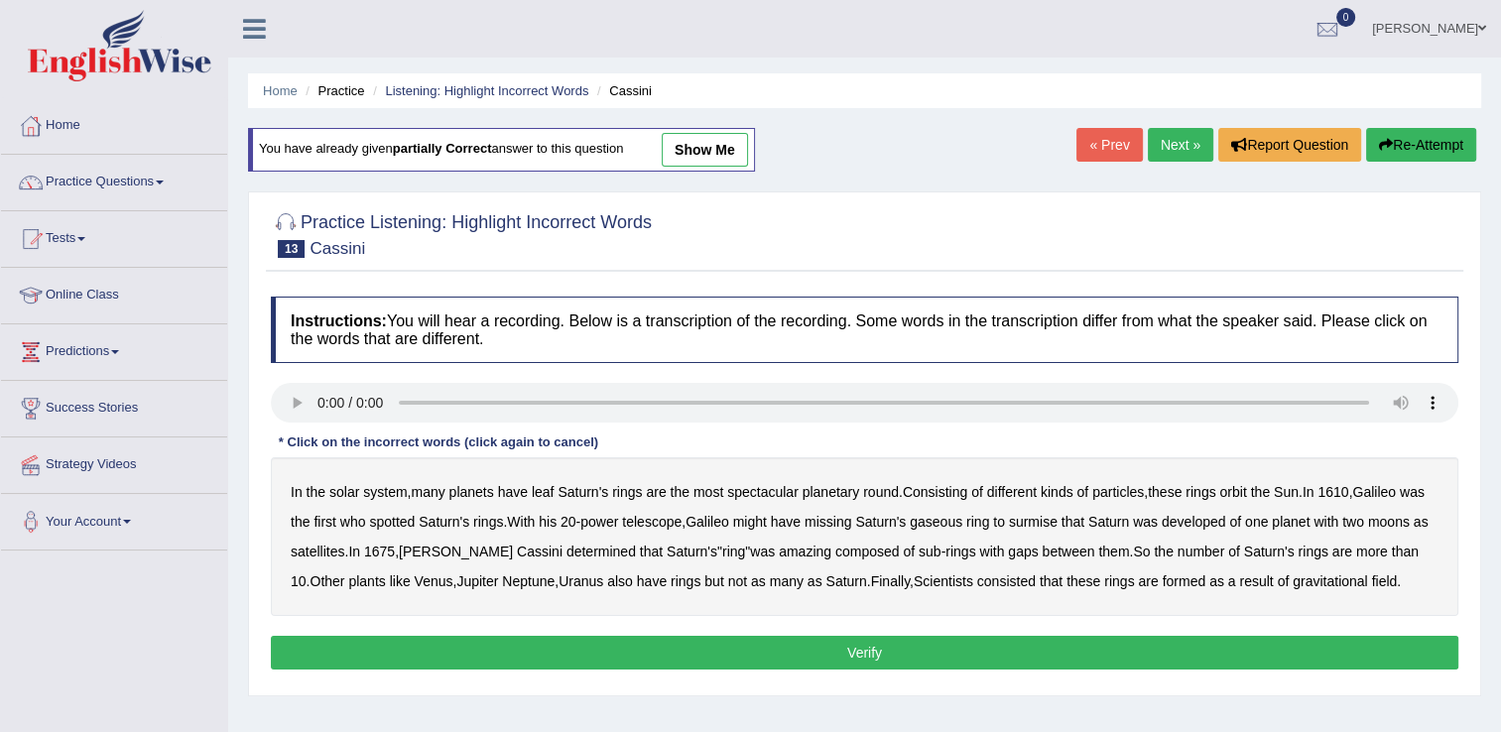
click at [1191, 140] on link "Next »" at bounding box center [1180, 145] width 65 height 34
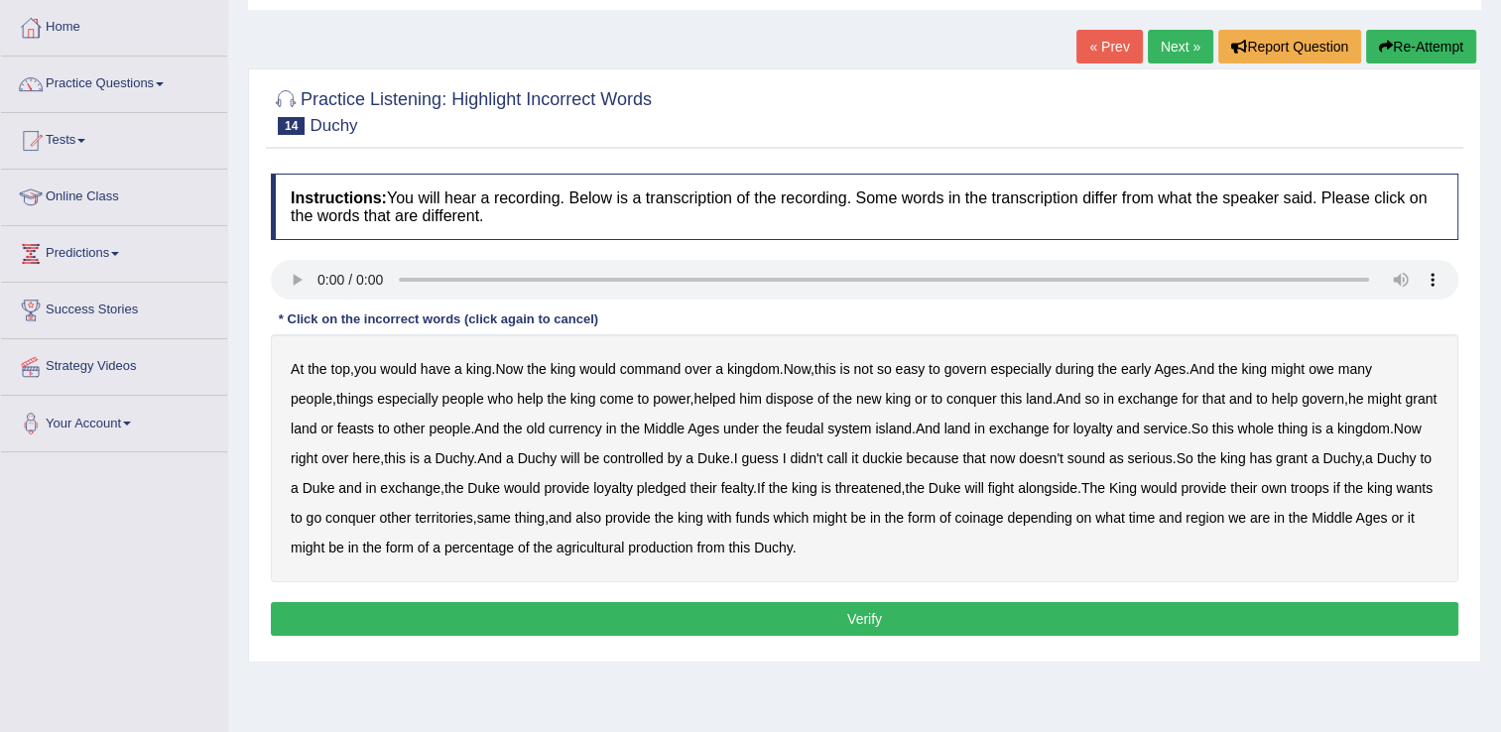
scroll to position [106, 0]
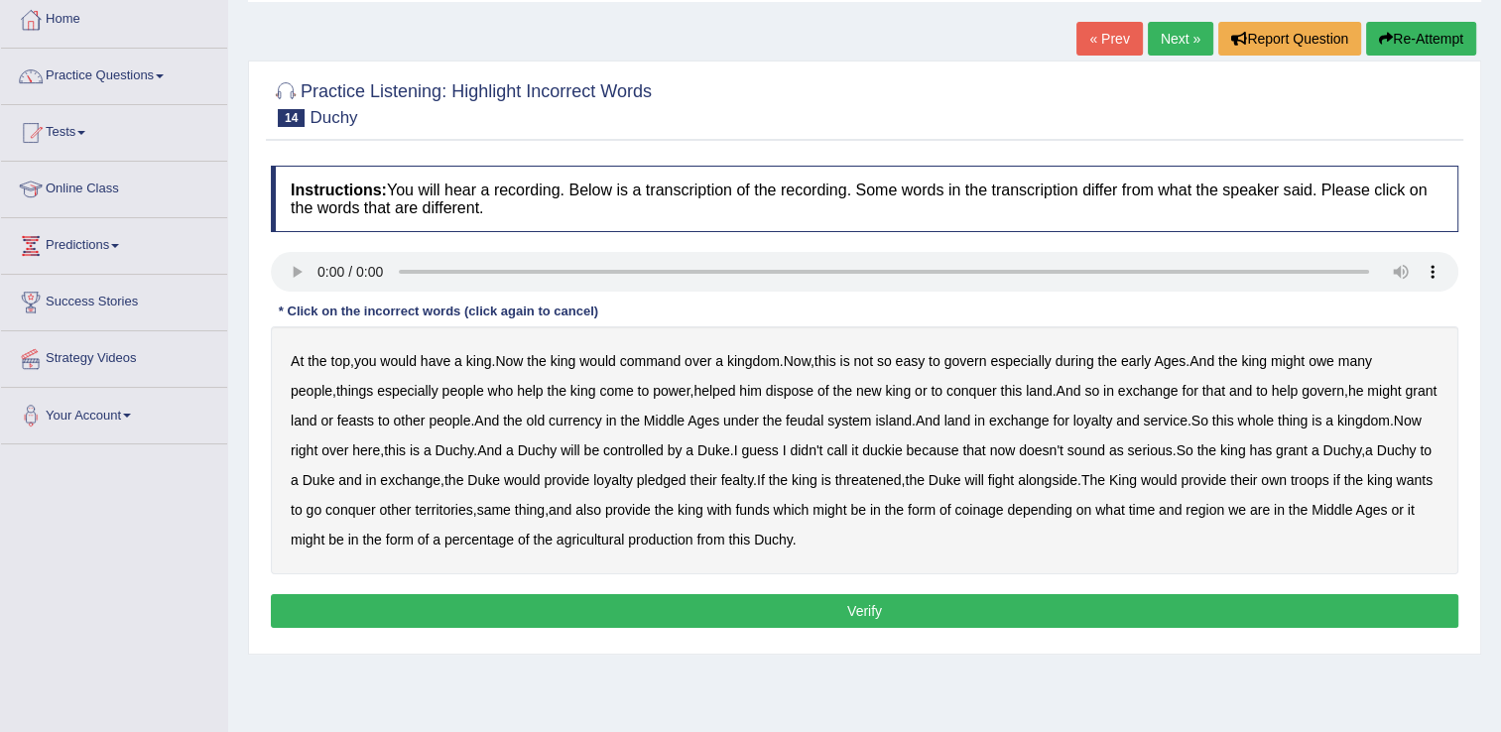
click at [1401, 35] on button "Re-Attempt" at bounding box center [1421, 39] width 110 height 34
click at [681, 366] on b "command" at bounding box center [650, 361] width 61 height 16
click at [1139, 357] on b "early" at bounding box center [1136, 361] width 30 height 16
click at [856, 392] on b "new" at bounding box center [869, 391] width 26 height 16
click at [526, 419] on b "old" at bounding box center [535, 421] width 19 height 16
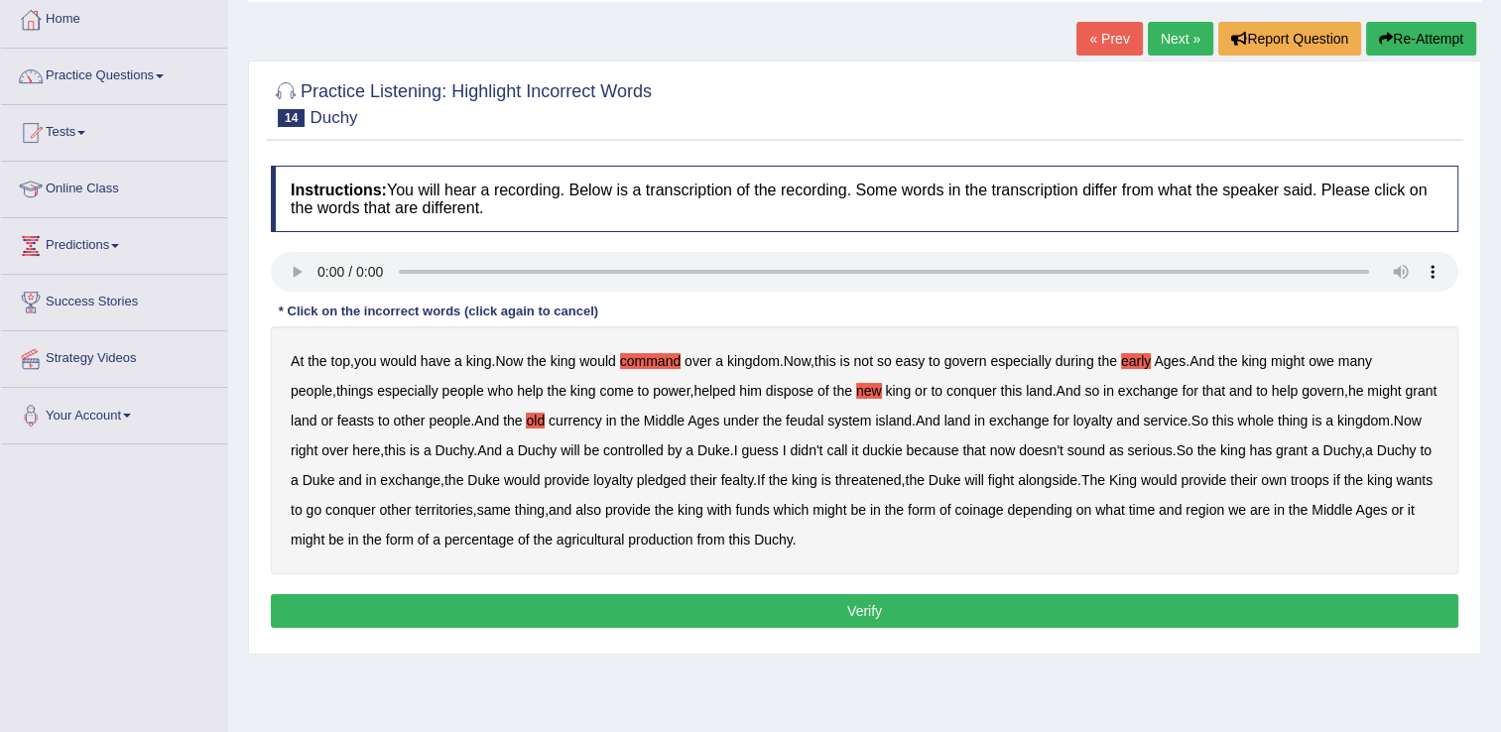
click at [761, 512] on b "funds" at bounding box center [752, 510] width 34 height 16
click at [888, 611] on button "Verify" at bounding box center [865, 611] width 1188 height 34
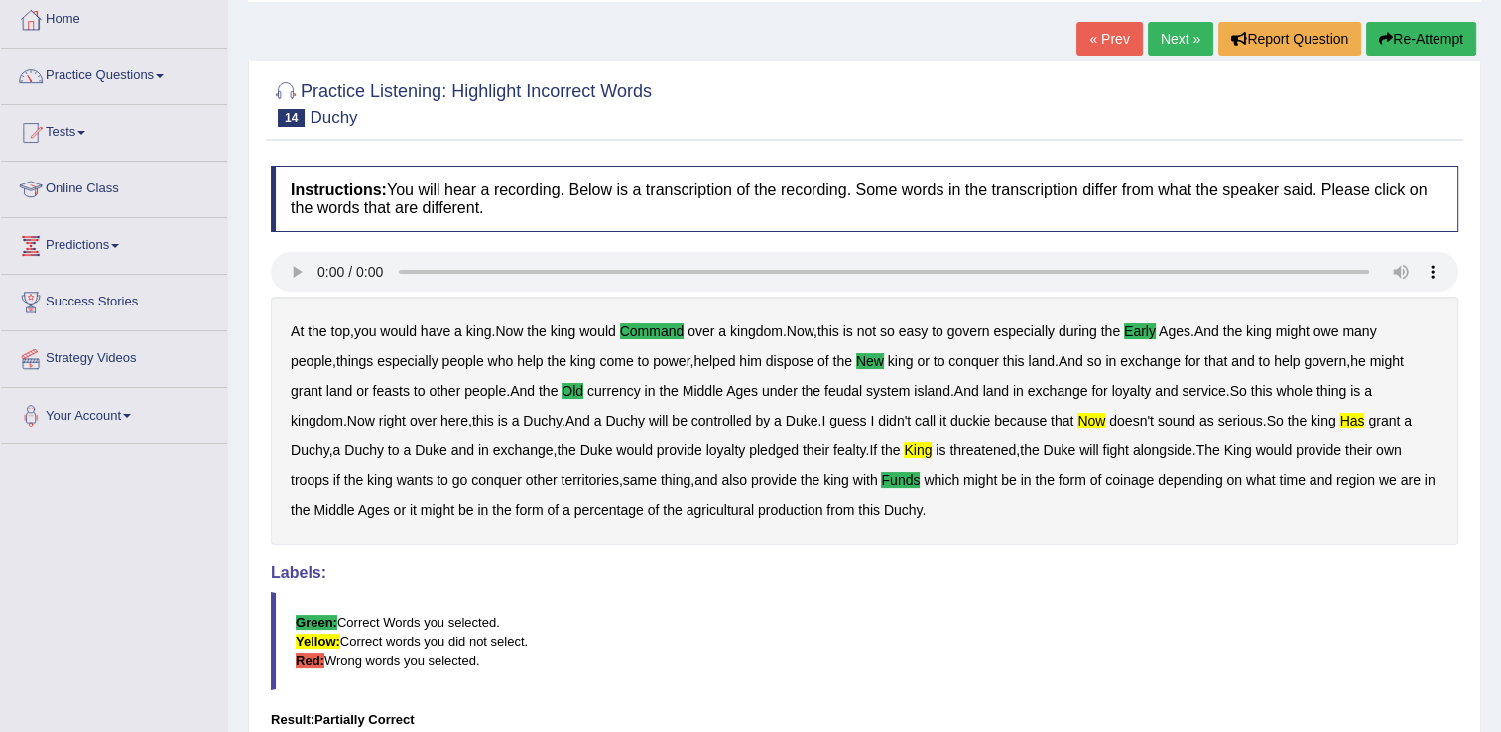
click at [1183, 46] on link "Next »" at bounding box center [1180, 39] width 65 height 34
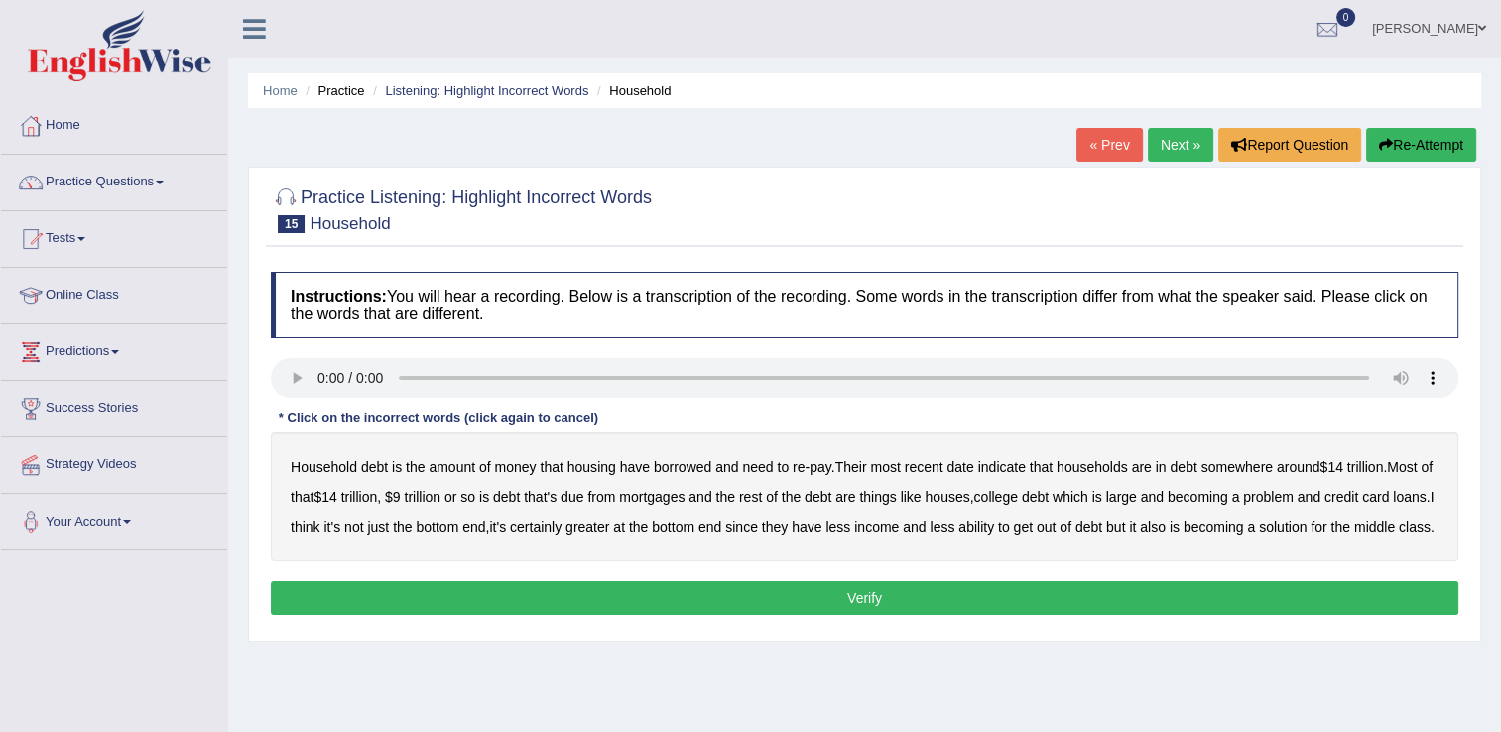
click at [1408, 145] on button "Re-Attempt" at bounding box center [1421, 145] width 110 height 34
click at [365, 464] on b "debt" at bounding box center [374, 467] width 27 height 16
click at [1457, 144] on button "Re-Attempt" at bounding box center [1421, 145] width 110 height 34
click at [591, 468] on b "housing" at bounding box center [592, 467] width 49 height 16
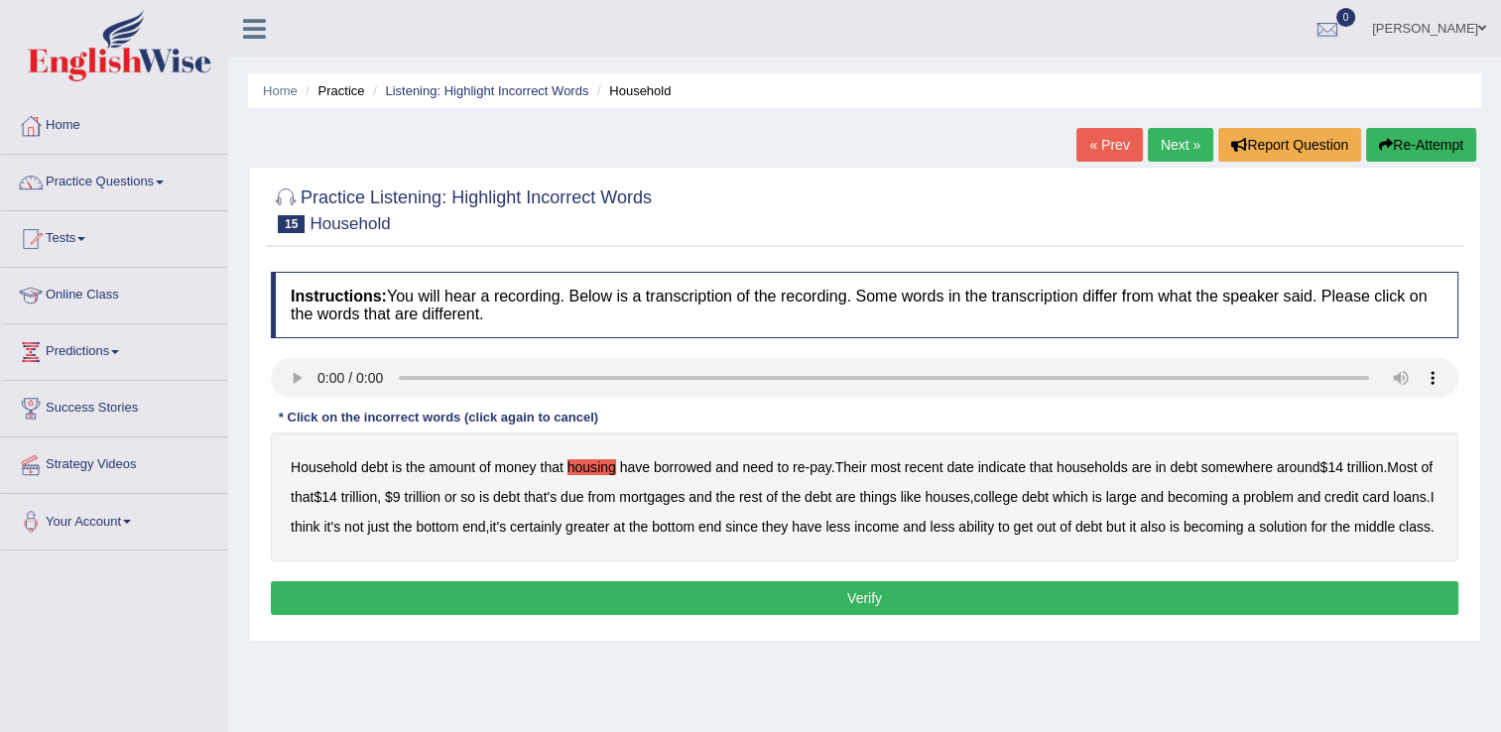
click at [964, 464] on b "date" at bounding box center [960, 467] width 27 height 16
click at [1242, 459] on b "somewhere" at bounding box center [1237, 467] width 71 height 16
click at [1393, 505] on b "loans" at bounding box center [1409, 497] width 33 height 16
click at [1426, 142] on button "Re-Attempt" at bounding box center [1421, 145] width 110 height 34
click at [591, 466] on b "housing" at bounding box center [592, 467] width 49 height 16
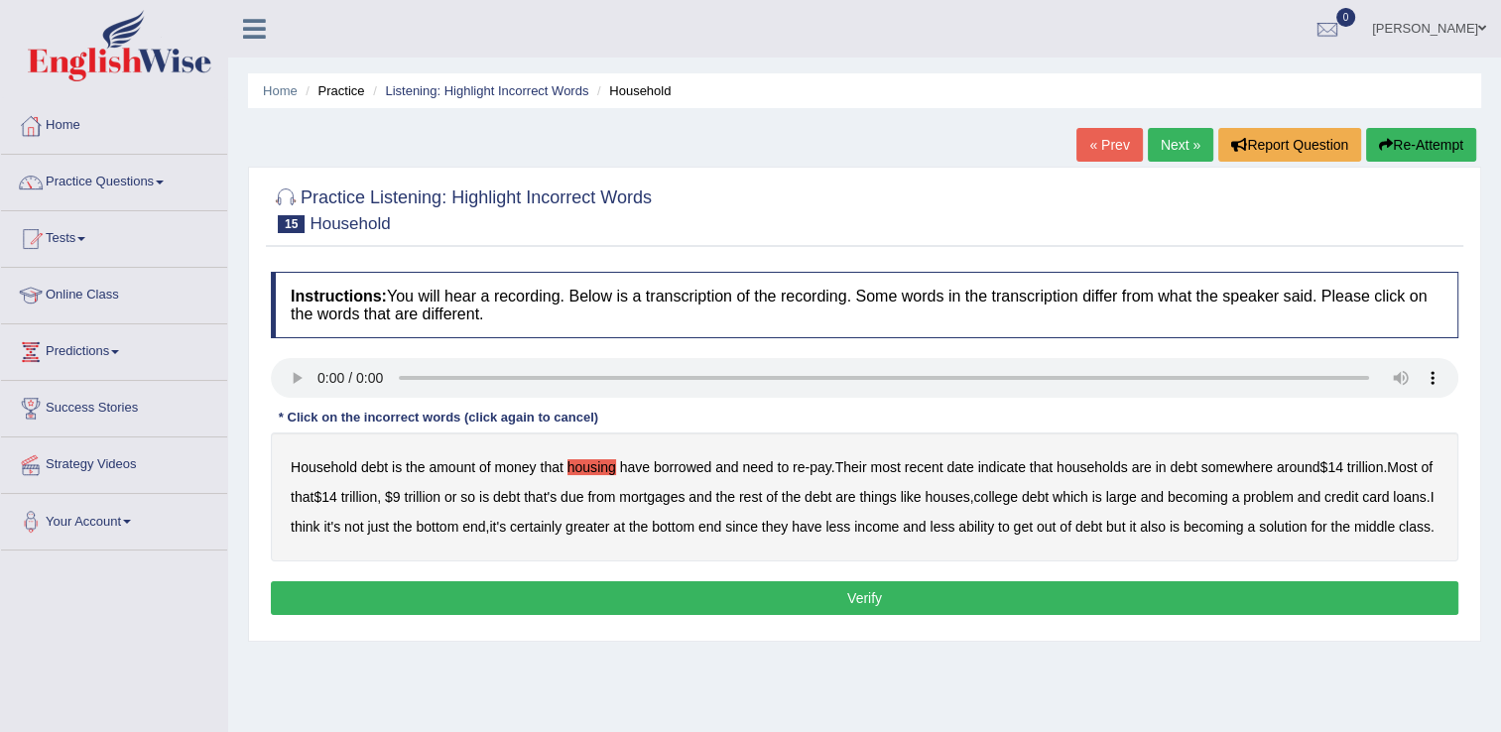
click at [978, 468] on b "indicate" at bounding box center [1002, 467] width 48 height 16
click at [957, 466] on b "date" at bounding box center [960, 467] width 27 height 16
click at [1012, 462] on b "indicate" at bounding box center [1002, 467] width 48 height 16
click at [969, 496] on b "houses" at bounding box center [947, 497] width 45 height 16
click at [758, 526] on b "since" at bounding box center [741, 527] width 33 height 16
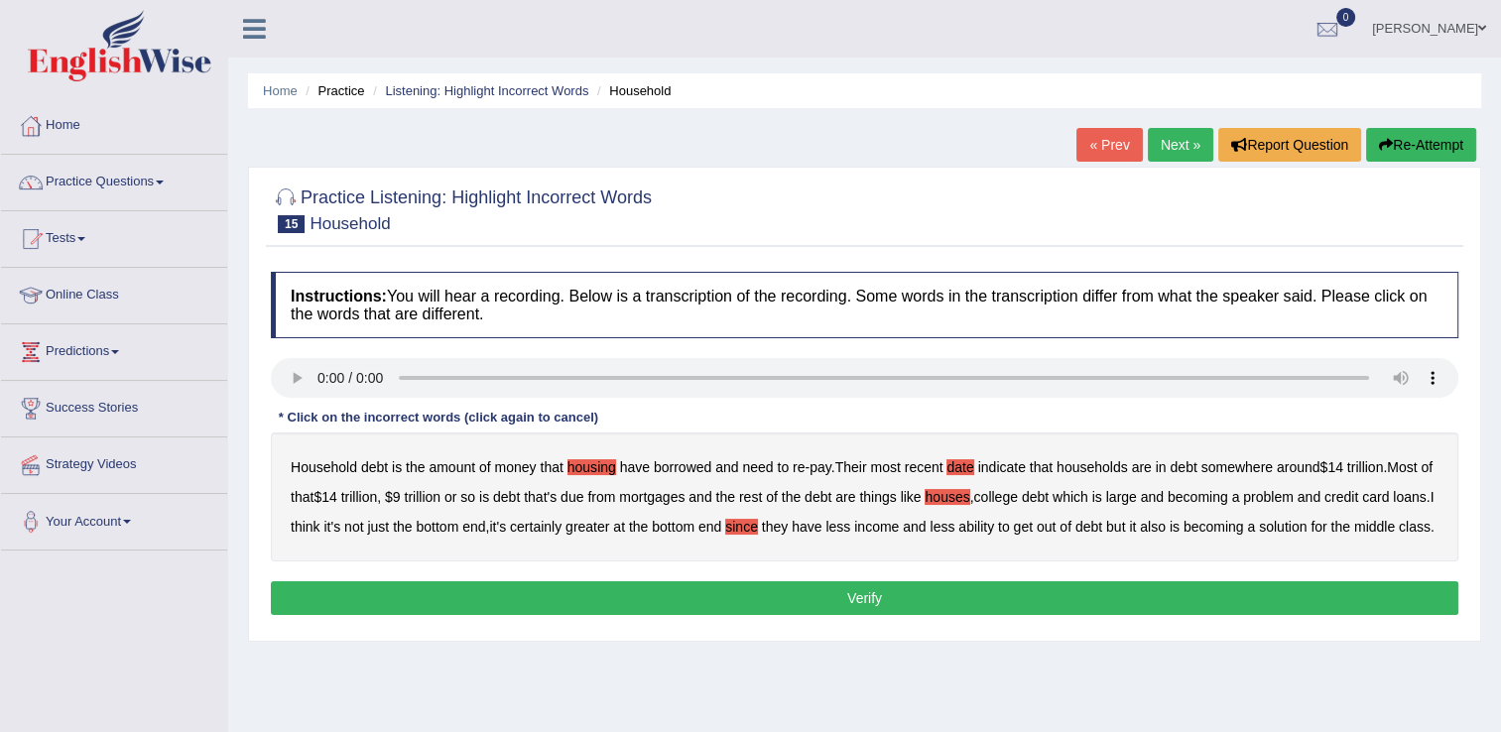
click at [908, 615] on button "Verify" at bounding box center [865, 598] width 1188 height 34
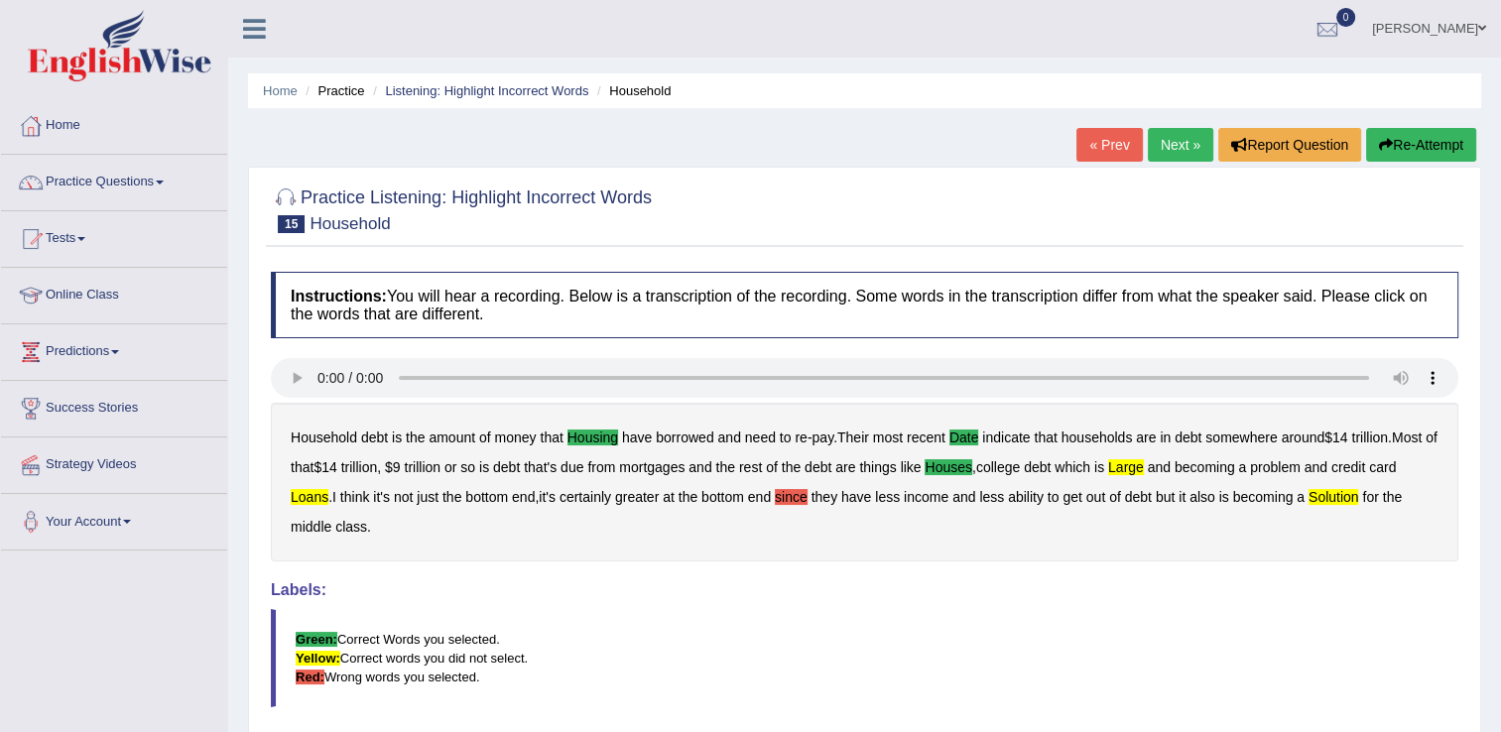
click at [1423, 136] on button "Re-Attempt" at bounding box center [1421, 145] width 110 height 34
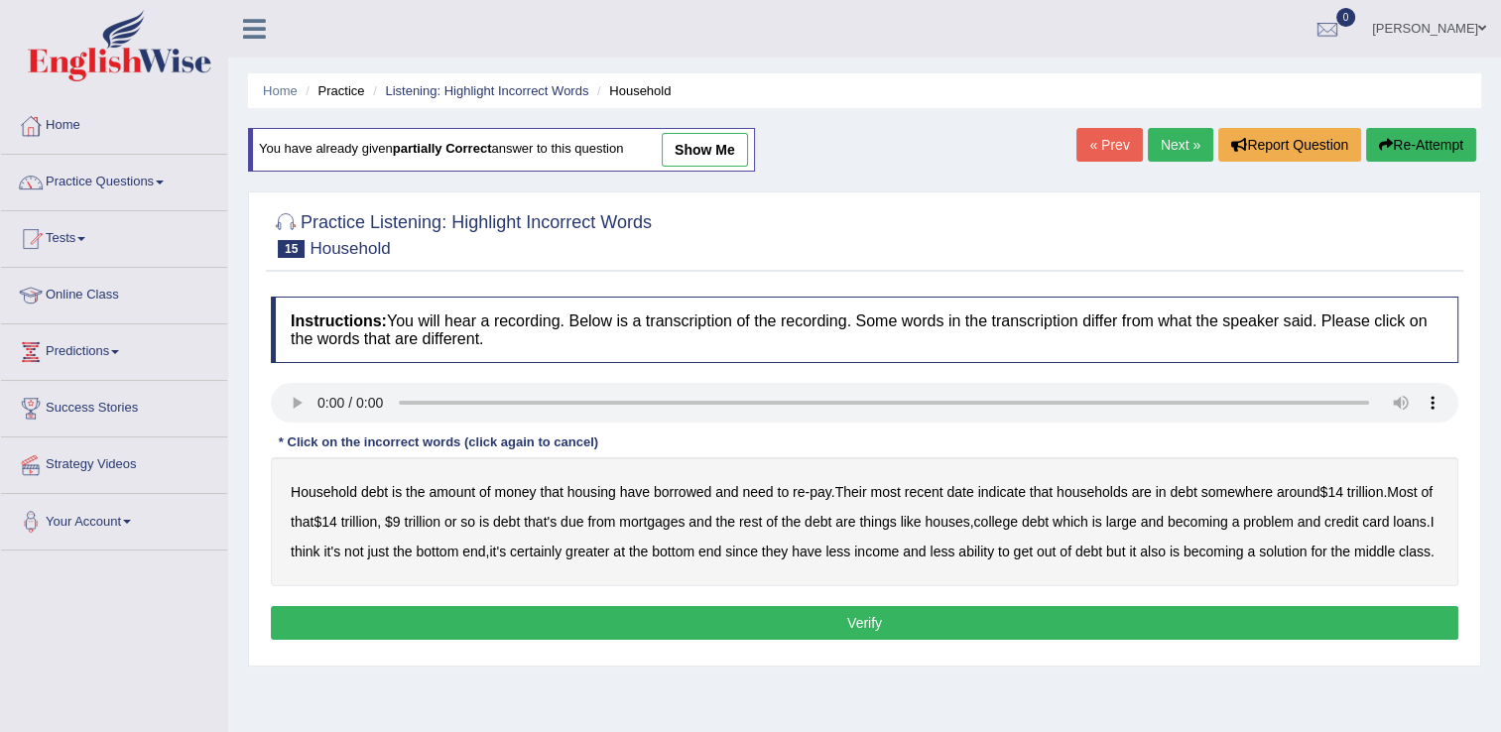
click at [600, 495] on b "housing" at bounding box center [592, 492] width 49 height 16
click at [960, 492] on b "date" at bounding box center [960, 492] width 27 height 16
click at [968, 518] on b "houses" at bounding box center [947, 522] width 45 height 16
click at [1137, 523] on b "large" at bounding box center [1121, 522] width 31 height 16
click at [1307, 550] on b "solution" at bounding box center [1283, 552] width 48 height 16
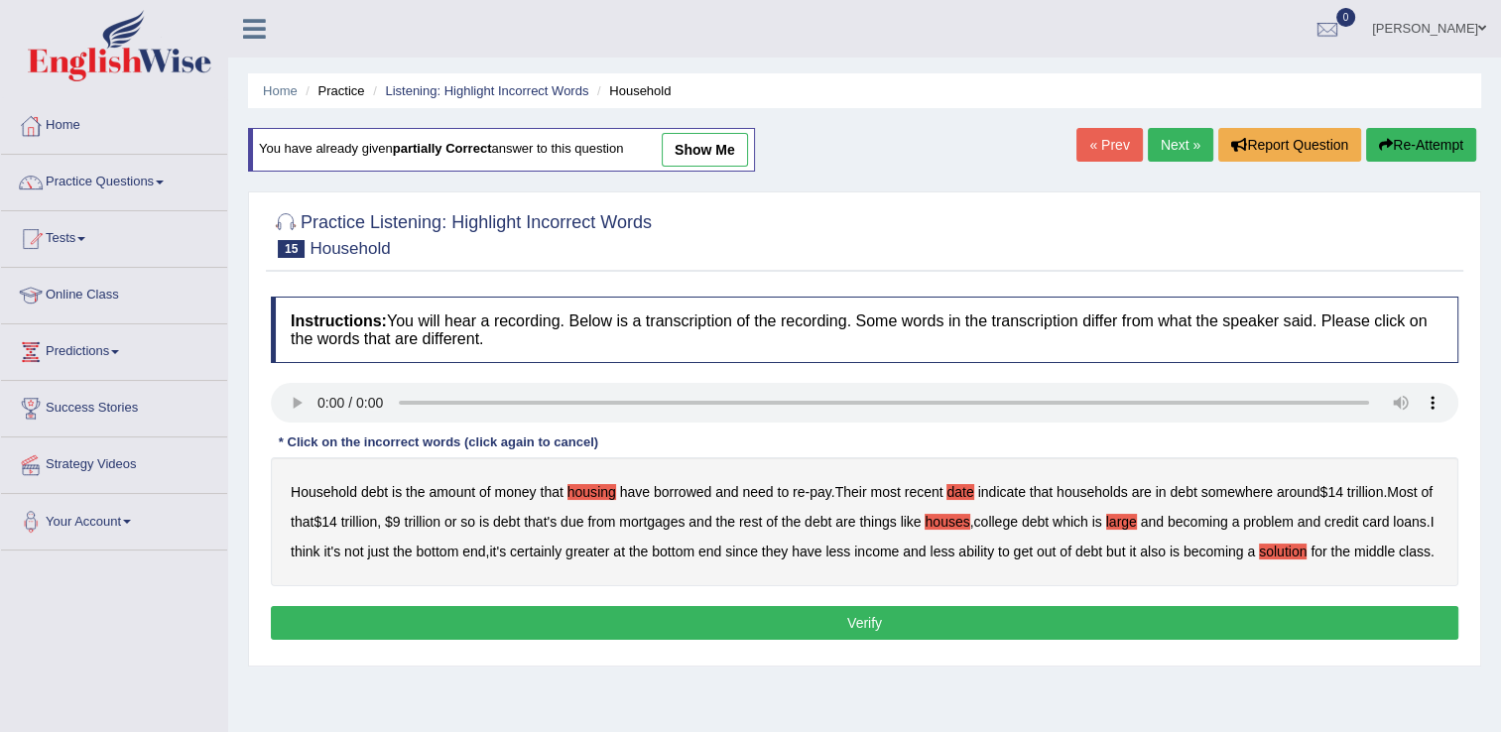
click at [1011, 640] on button "Verify" at bounding box center [865, 623] width 1188 height 34
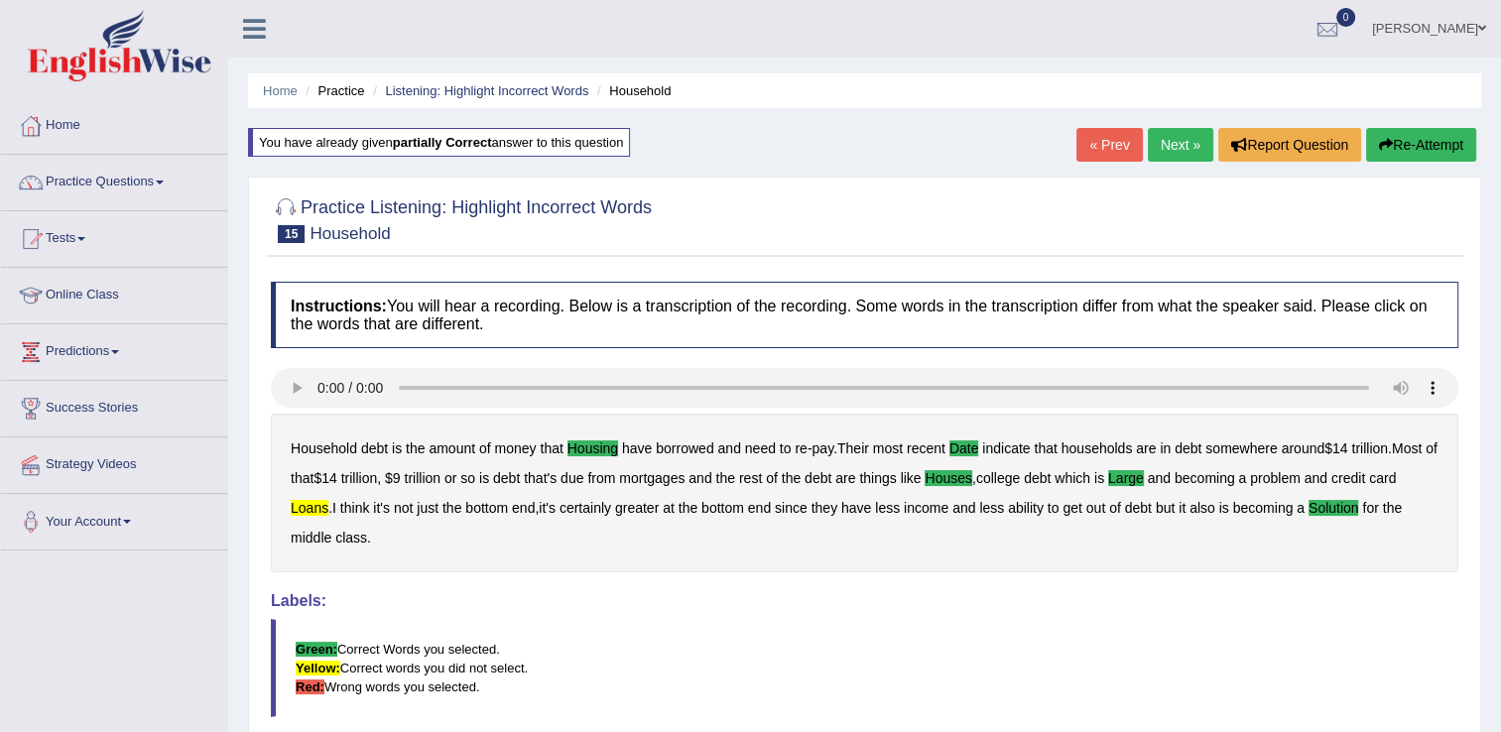
click at [1422, 140] on button "Re-Attempt" at bounding box center [1421, 145] width 110 height 34
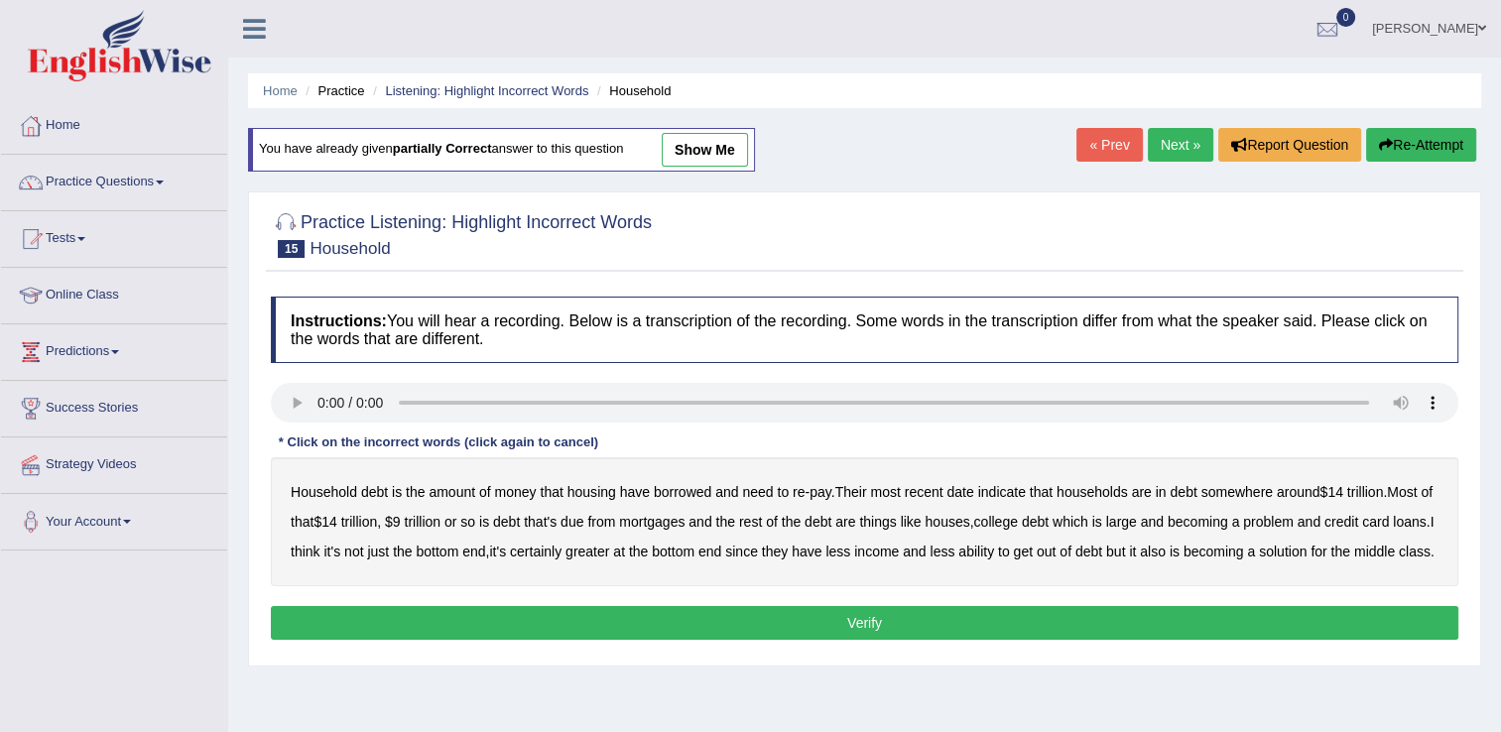
click at [1162, 133] on link "Next »" at bounding box center [1180, 145] width 65 height 34
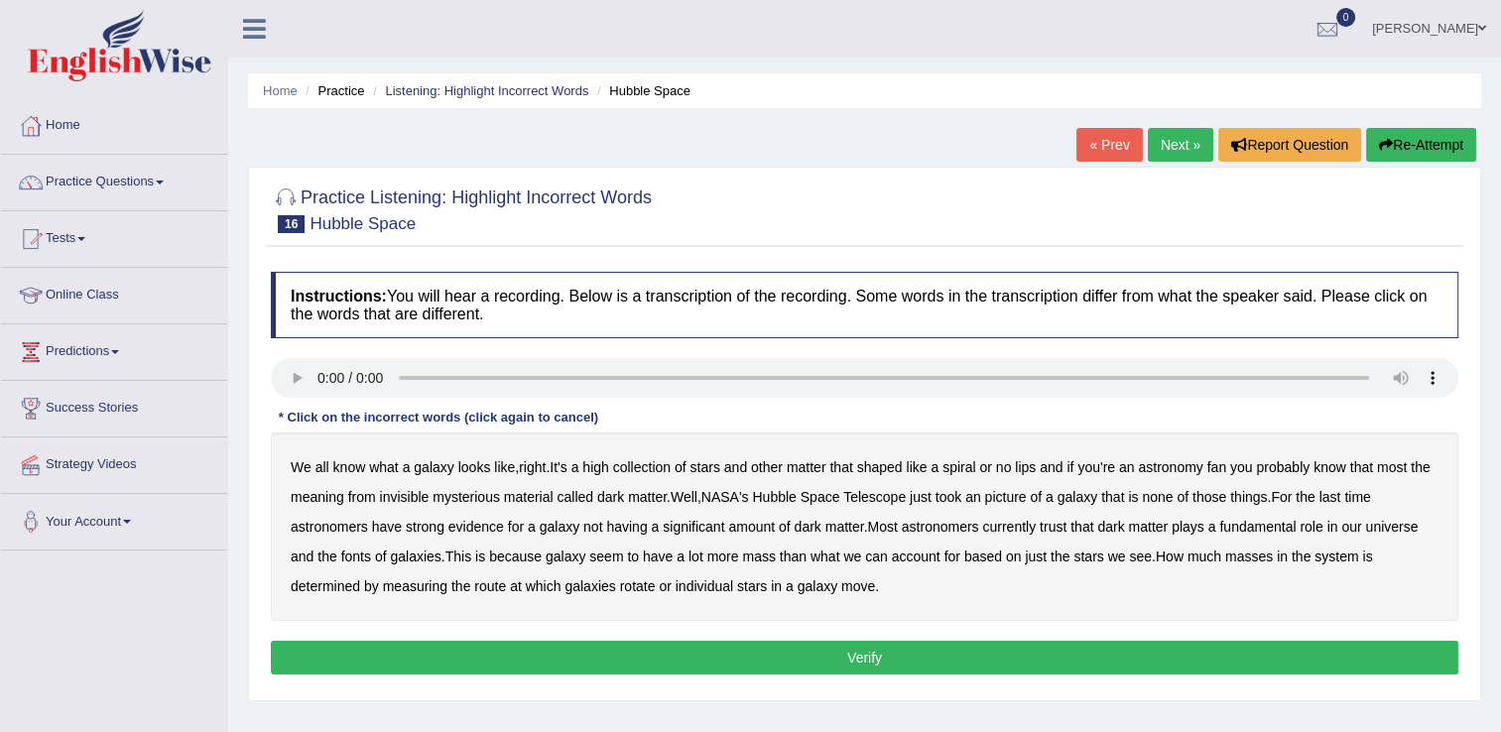
click at [1005, 466] on b "no" at bounding box center [1004, 467] width 16 height 16
click at [321, 498] on b "meaning" at bounding box center [318, 497] width 54 height 16
click at [1022, 495] on b "picture" at bounding box center [1005, 497] width 42 height 16
click at [1178, 498] on div "We all know what a galaxy looks like , right . It's a high collection of stars …" at bounding box center [865, 527] width 1188 height 189
click at [1342, 497] on b "last" at bounding box center [1331, 497] width 22 height 16
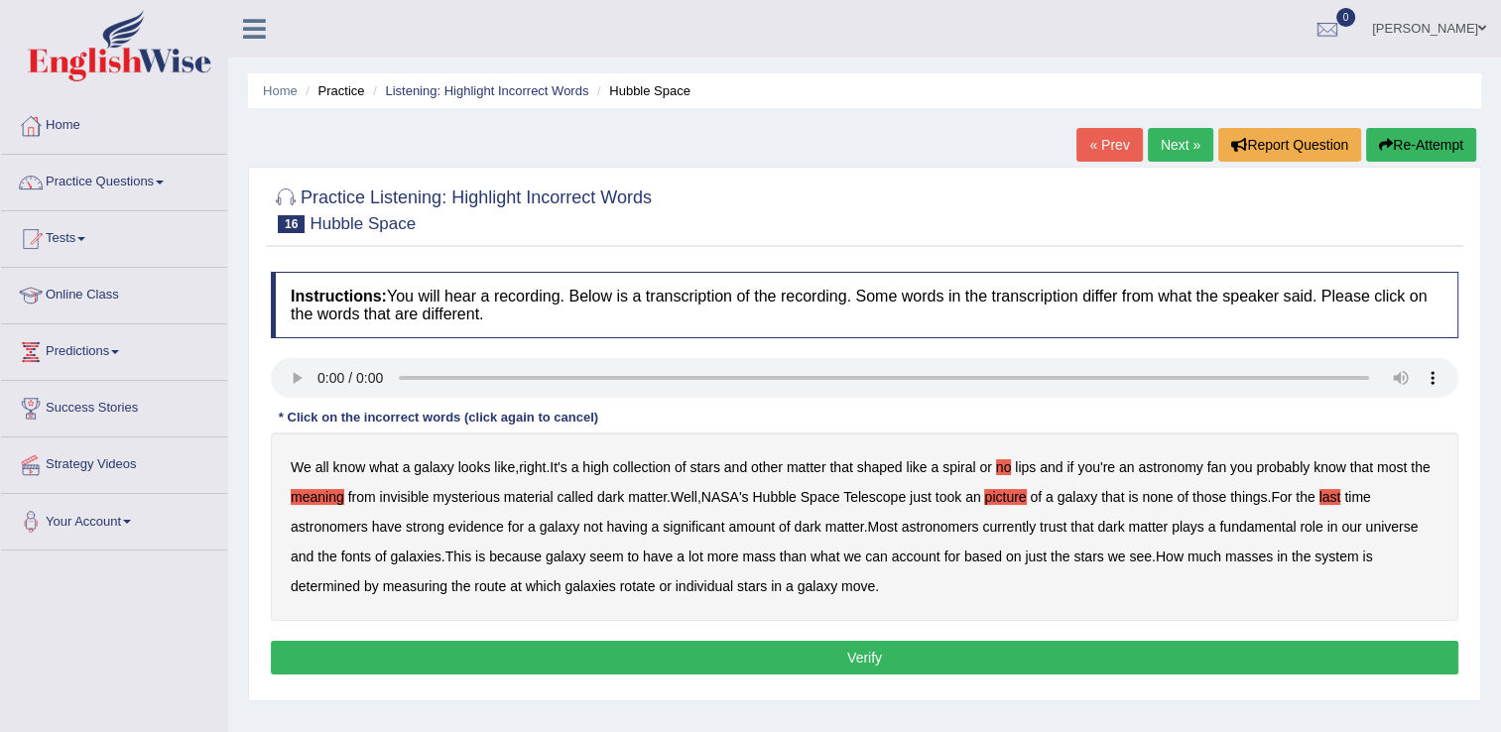
click at [1065, 528] on b "trust" at bounding box center [1053, 527] width 27 height 16
click at [363, 550] on b "fonts" at bounding box center [356, 557] width 30 height 16
click at [479, 581] on b "route" at bounding box center [490, 586] width 32 height 16
click at [778, 641] on button "Verify" at bounding box center [865, 658] width 1188 height 34
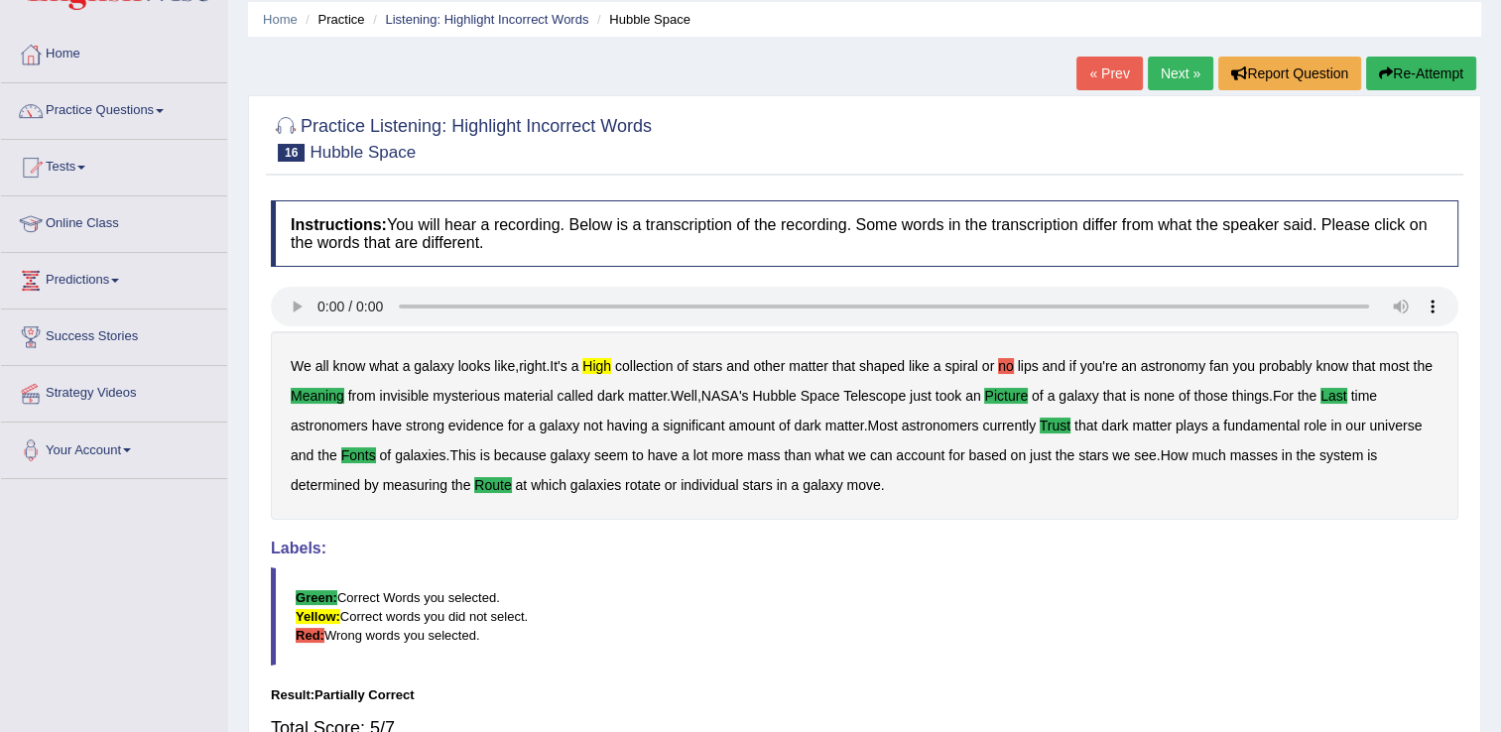
scroll to position [68, 0]
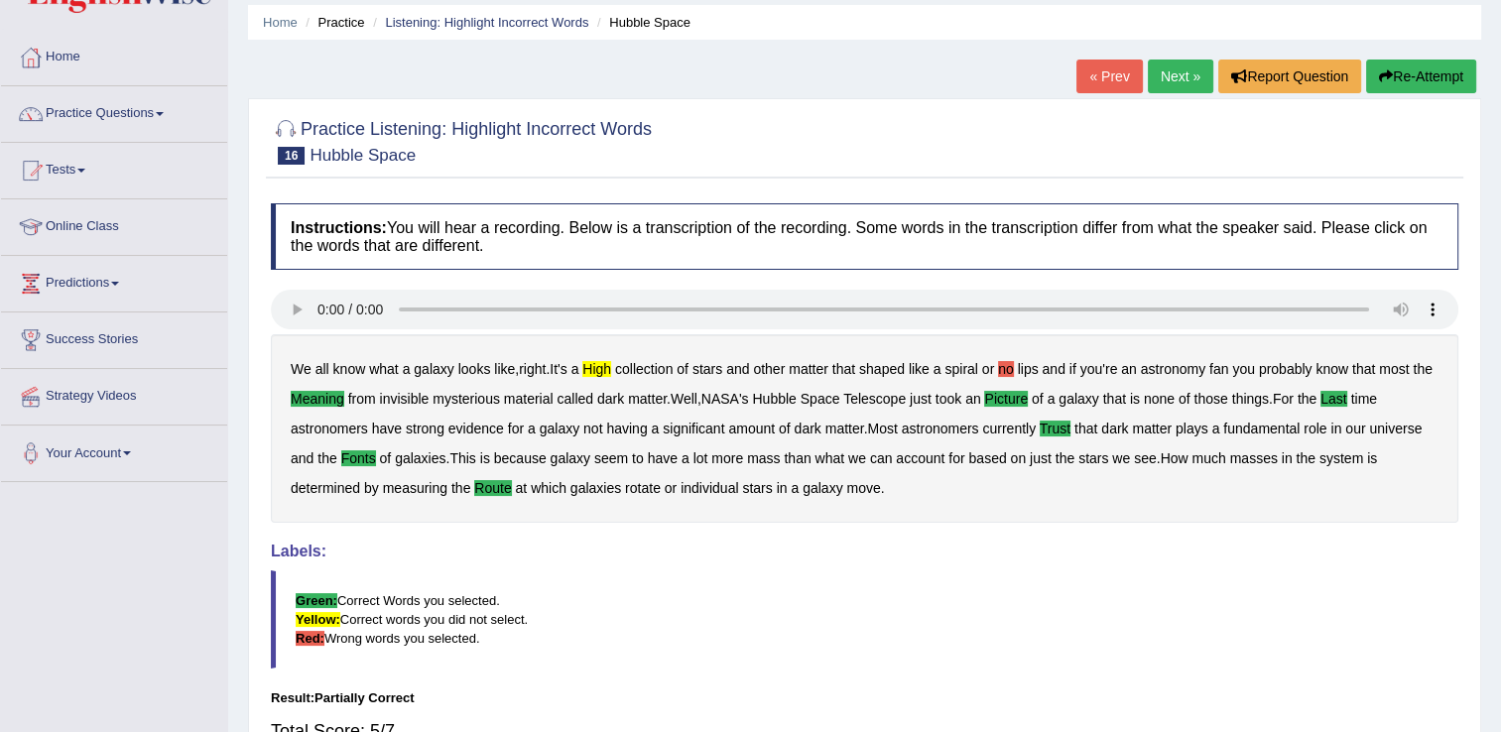
click at [1172, 73] on link "Next »" at bounding box center [1180, 77] width 65 height 34
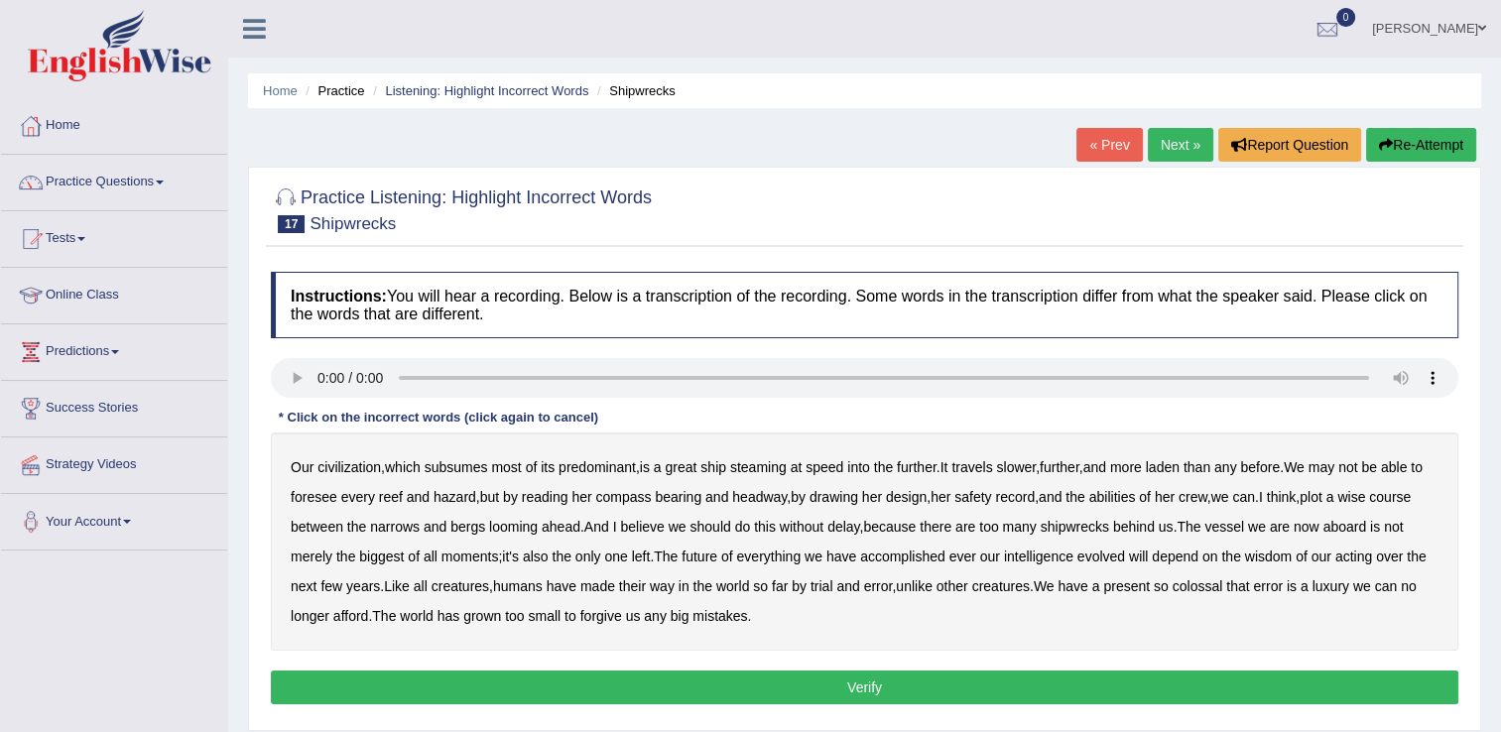
click at [618, 464] on b "predominant" at bounding box center [597, 467] width 77 height 16
click at [918, 469] on b "further" at bounding box center [917, 467] width 40 height 16
click at [1035, 468] on b "slower" at bounding box center [1016, 467] width 40 height 16
click at [849, 498] on b "drawing" at bounding box center [834, 497] width 49 height 16
click at [1162, 522] on b "us" at bounding box center [1166, 527] width 15 height 16
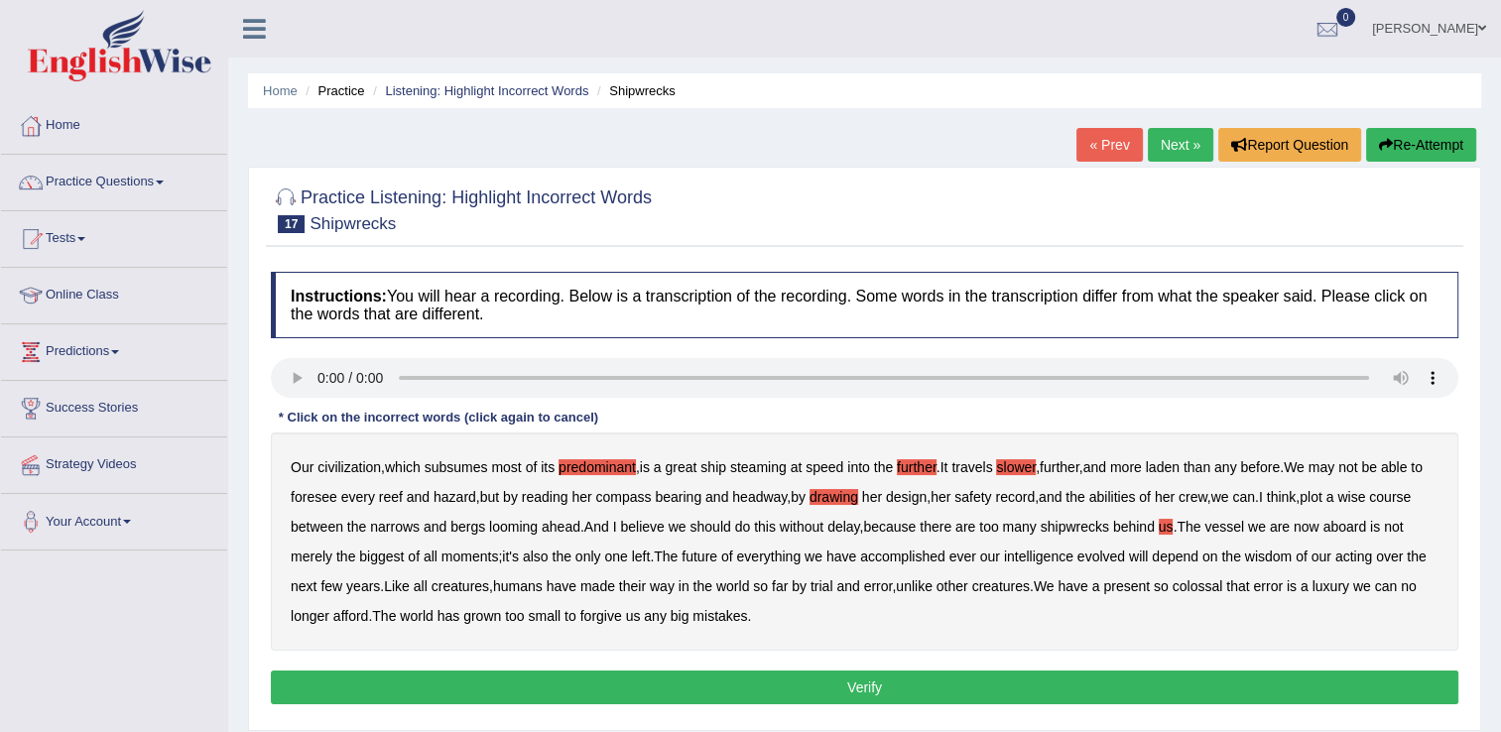
click at [311, 556] on b "merely" at bounding box center [312, 557] width 42 height 16
click at [966, 555] on b "ever" at bounding box center [963, 557] width 27 height 16
click at [1355, 552] on b "acting" at bounding box center [1354, 557] width 37 height 16
click at [1415, 579] on b "no" at bounding box center [1409, 586] width 16 height 16
click at [726, 691] on button "Verify" at bounding box center [865, 688] width 1188 height 34
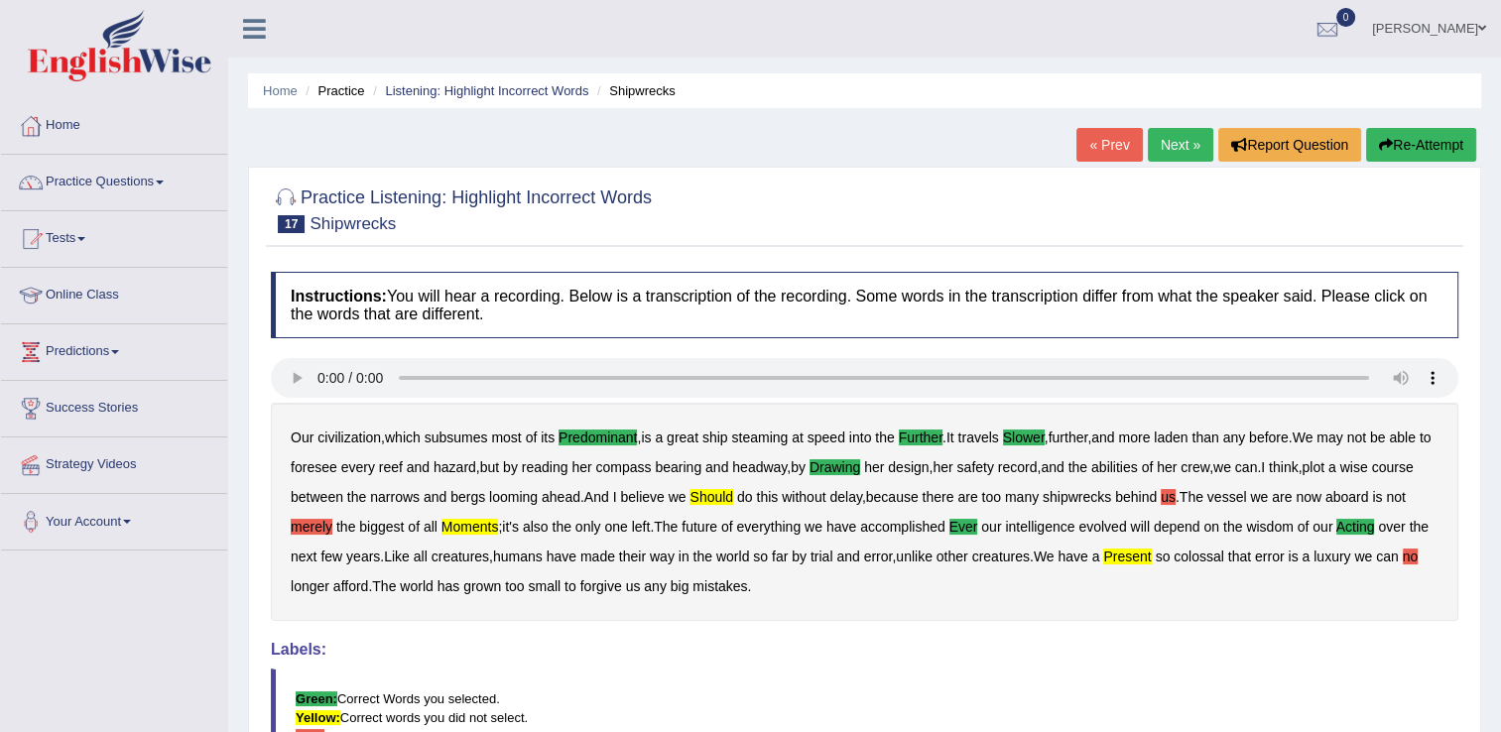
click at [874, 647] on h4 "Labels:" at bounding box center [865, 650] width 1188 height 18
